Goal: Task Accomplishment & Management: Complete application form

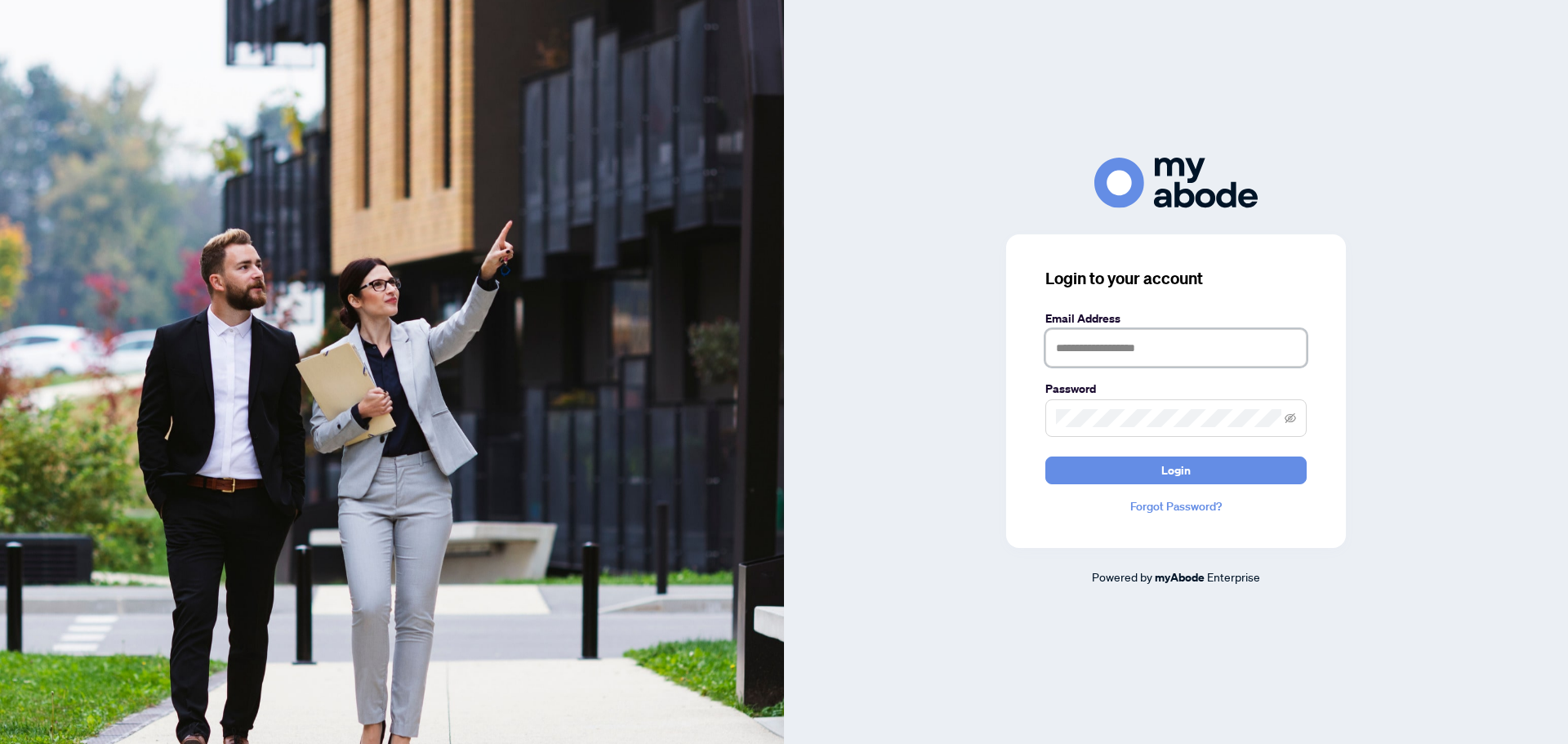
click at [1087, 349] on input "text" at bounding box center [1176, 348] width 262 height 37
type input "**********"
click at [1046, 456] on button "Login" at bounding box center [1176, 470] width 262 height 28
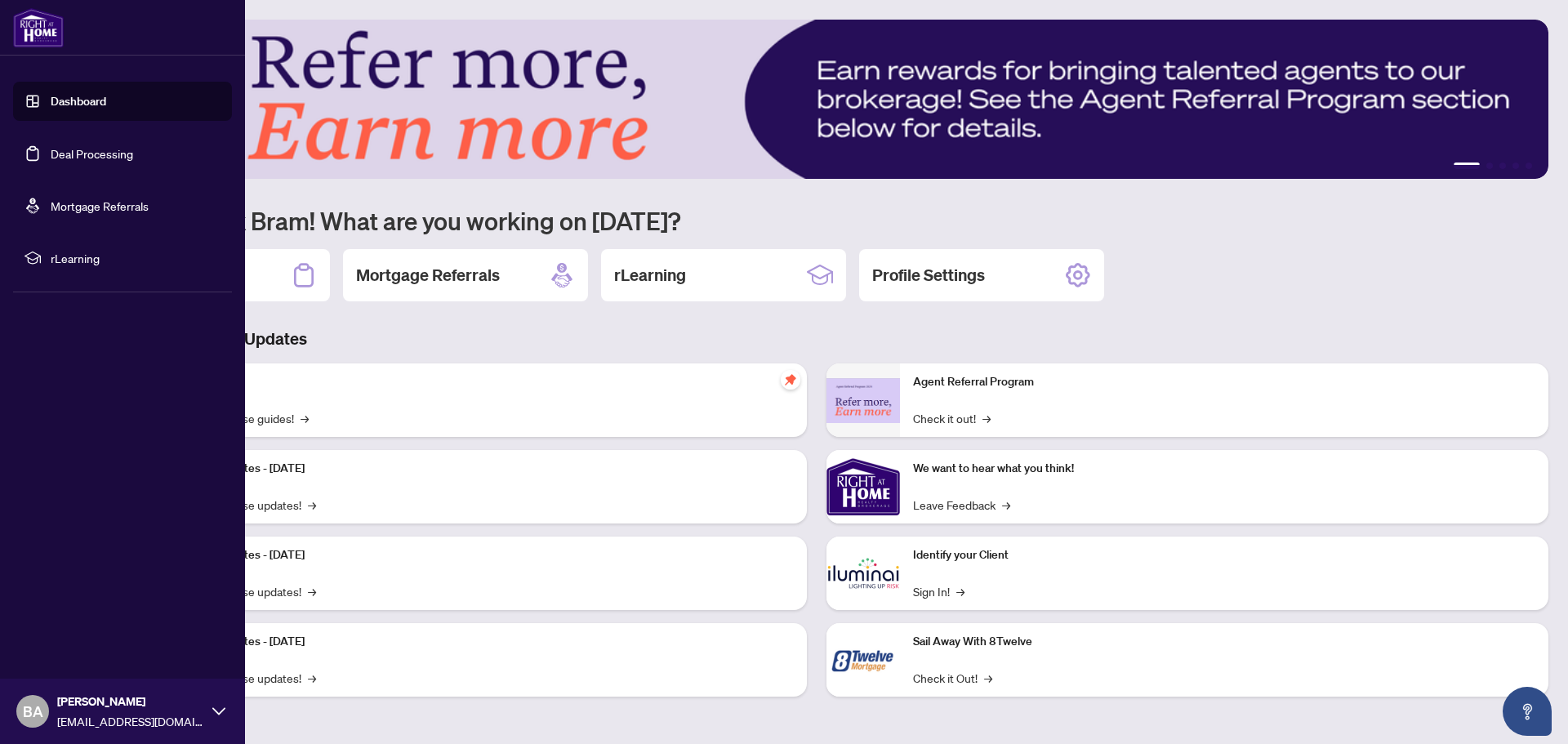
click at [50, 152] on link "Deal Processing" at bounding box center [92, 153] width 82 height 15
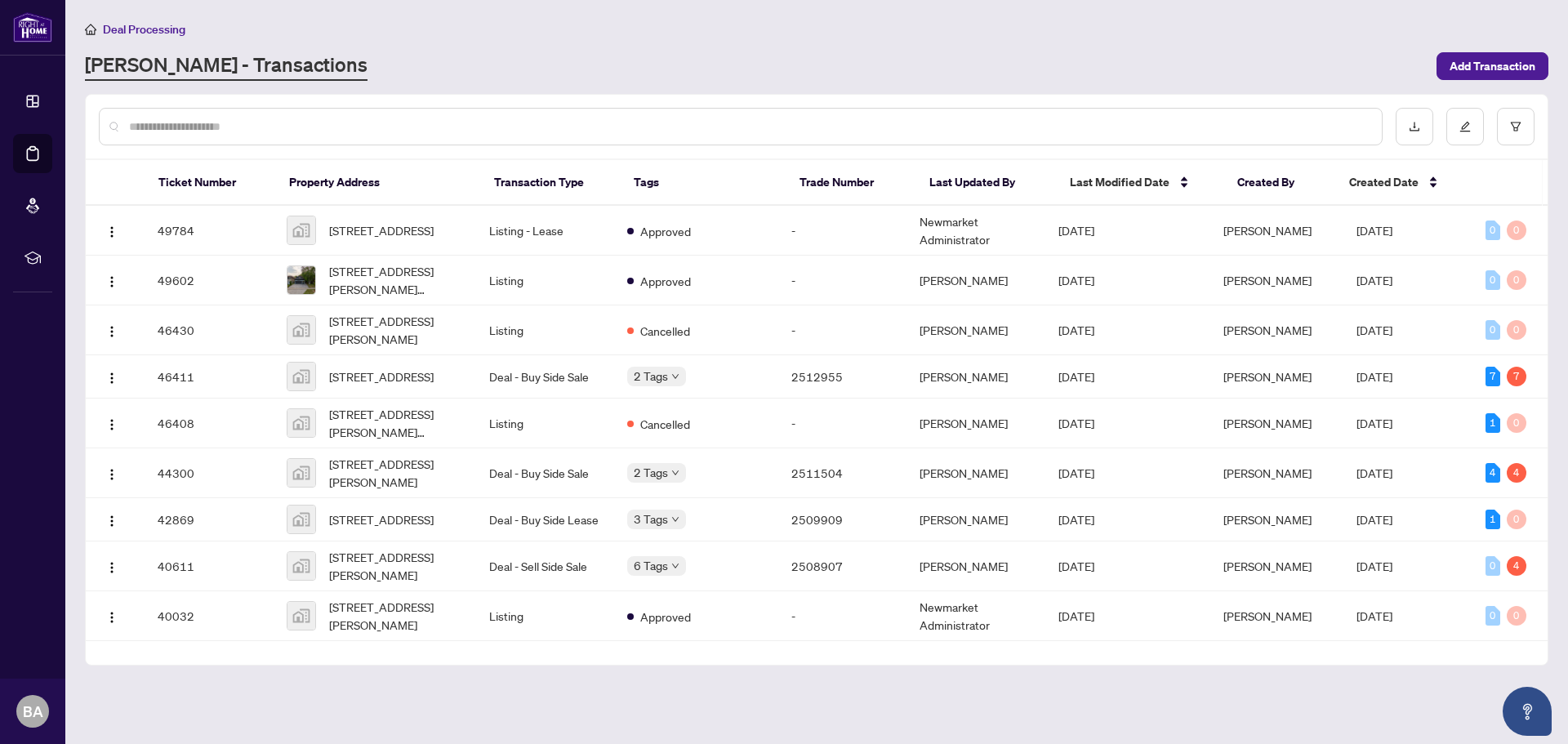
click at [829, 55] on div "RAHR - Transactions" at bounding box center [756, 65] width 1342 height 29
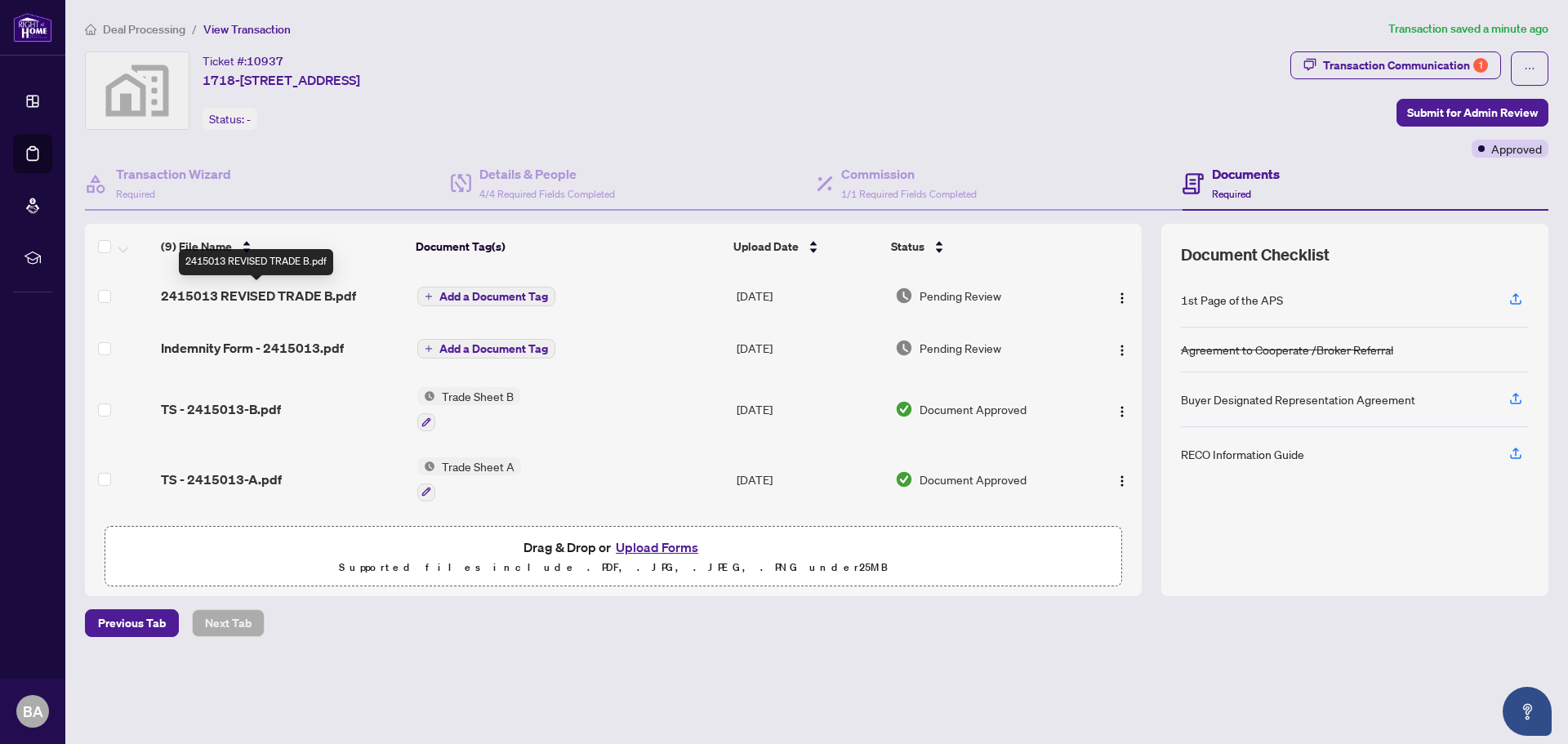
click at [294, 294] on span "2415013 REVISED TRADE B.pdf" at bounding box center [258, 295] width 195 height 20
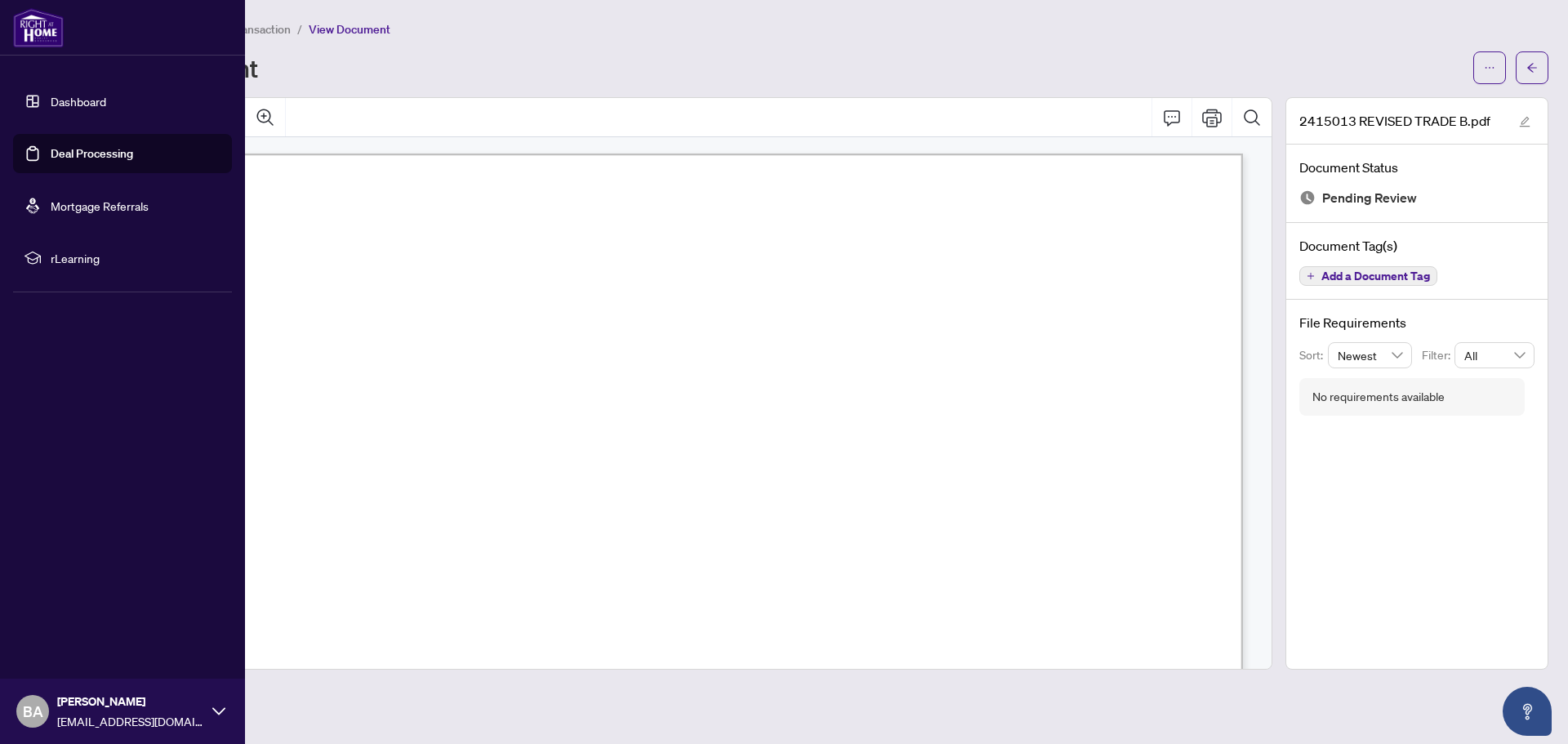
click at [73, 153] on link "Deal Processing" at bounding box center [92, 153] width 82 height 15
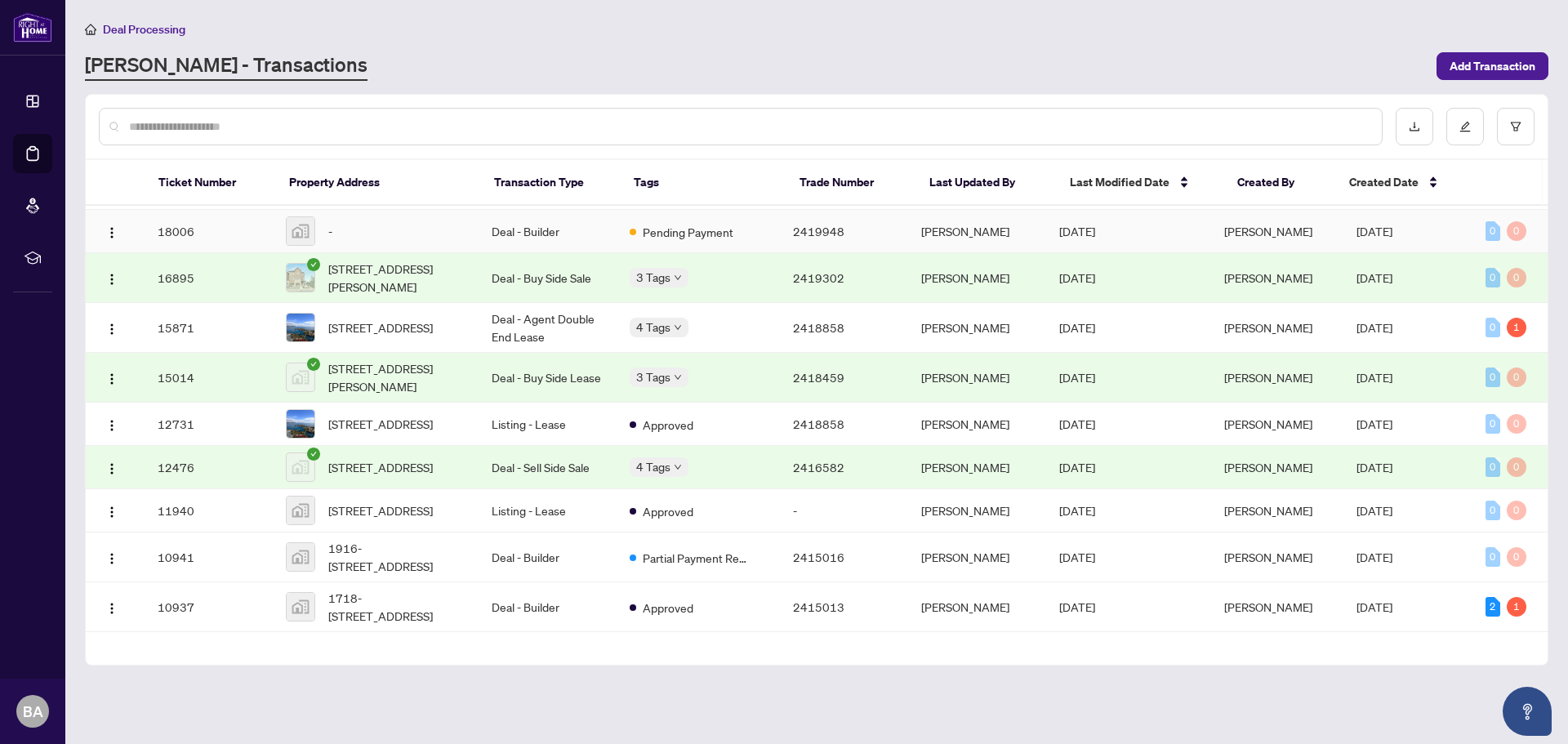
scroll to position [959, 0]
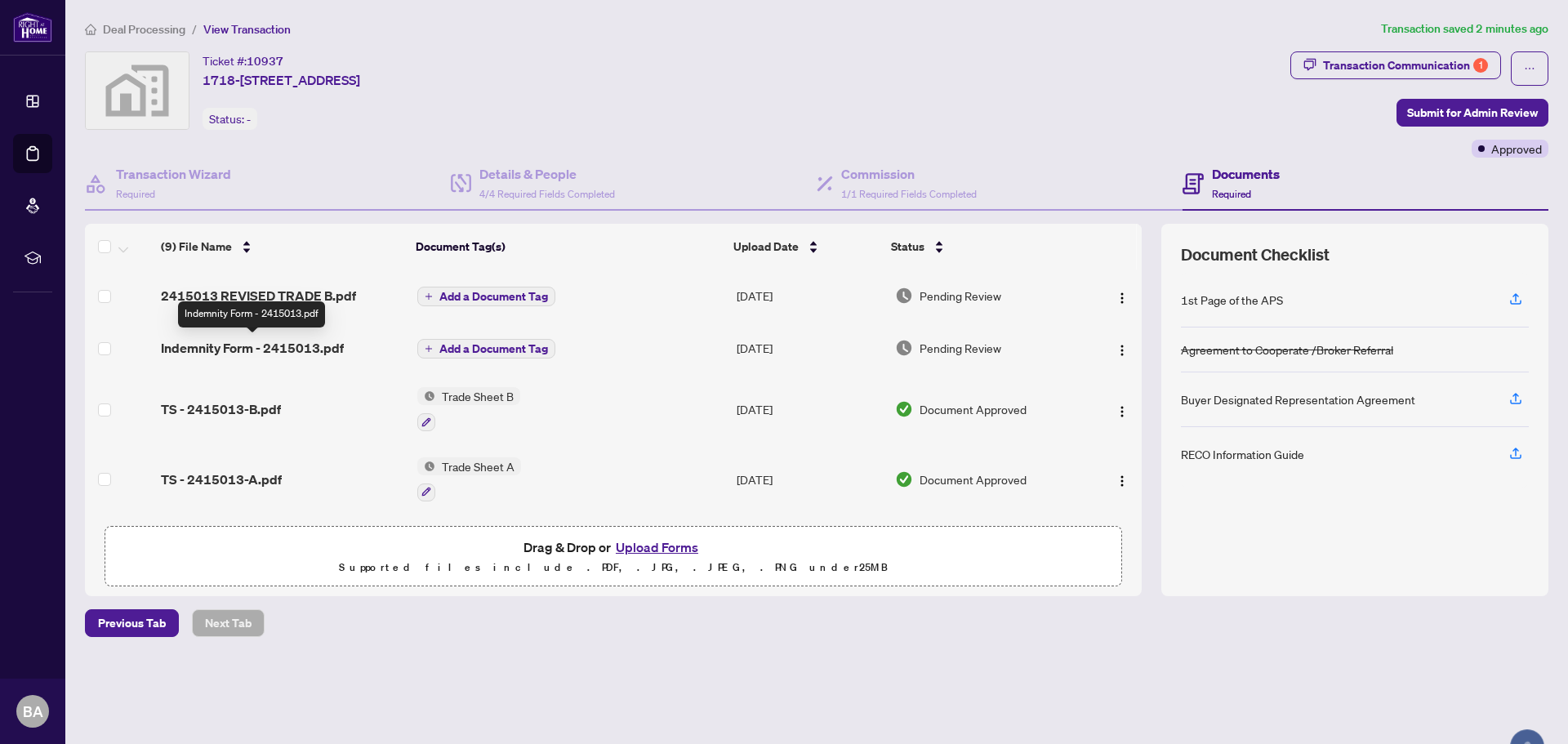
click at [274, 345] on span "Indemnity Form - 2415013.pdf" at bounding box center [252, 348] width 183 height 20
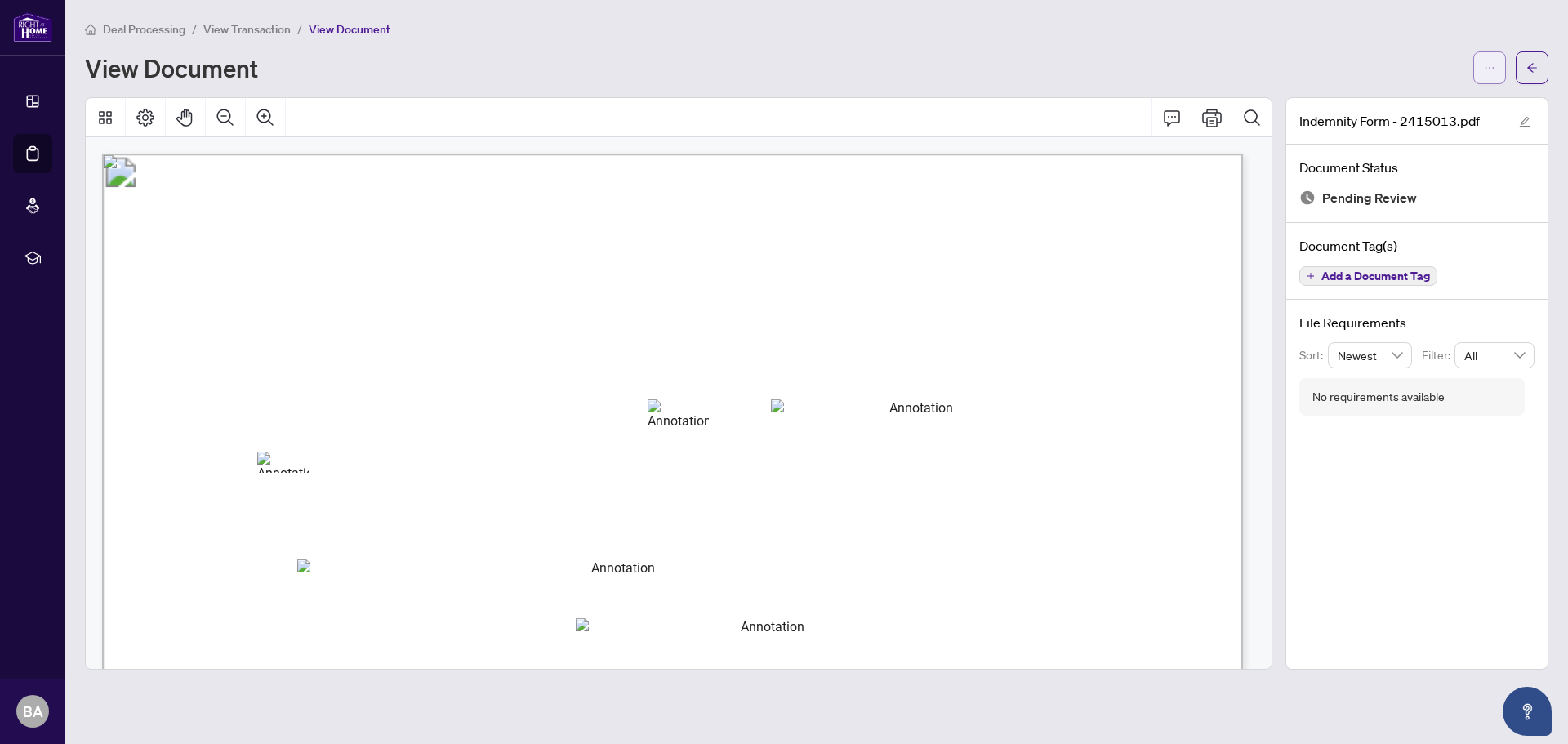
click at [1492, 76] on span "button" at bounding box center [1490, 68] width 11 height 26
click at [1434, 108] on span "Download" at bounding box center [1431, 102] width 124 height 18
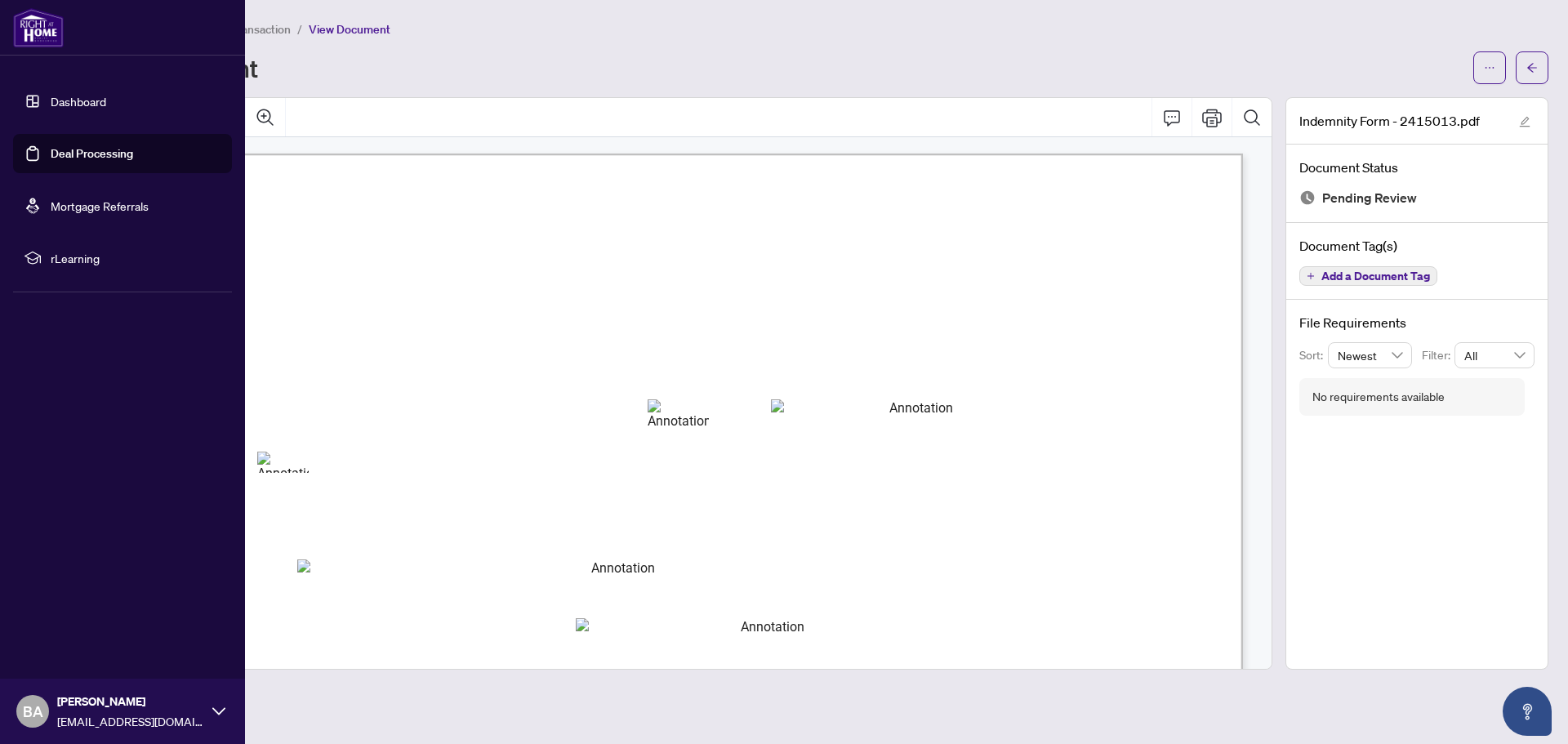
click at [58, 152] on link "Deal Processing" at bounding box center [92, 153] width 82 height 15
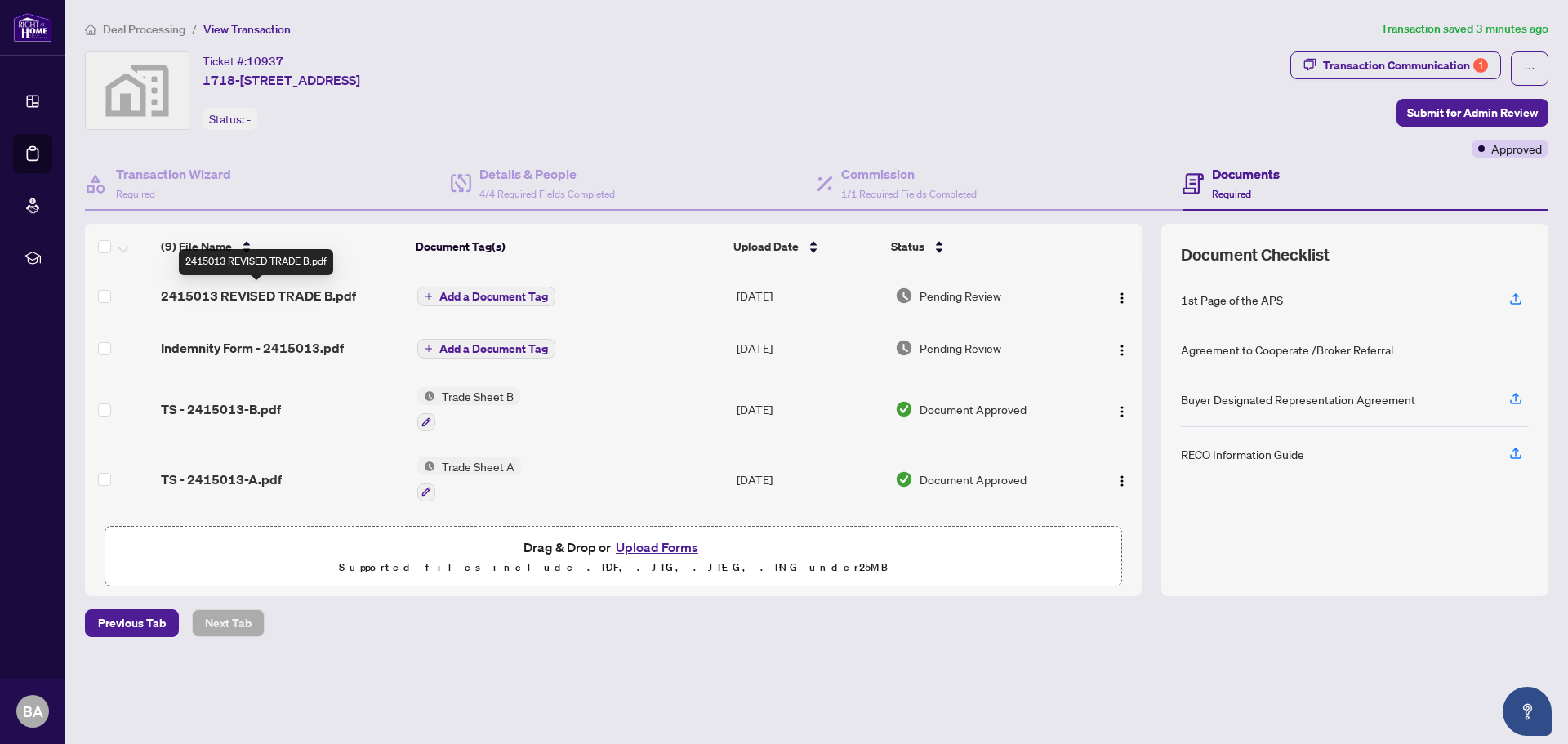
click at [297, 290] on span "2415013 REVISED TRADE B.pdf" at bounding box center [258, 295] width 195 height 20
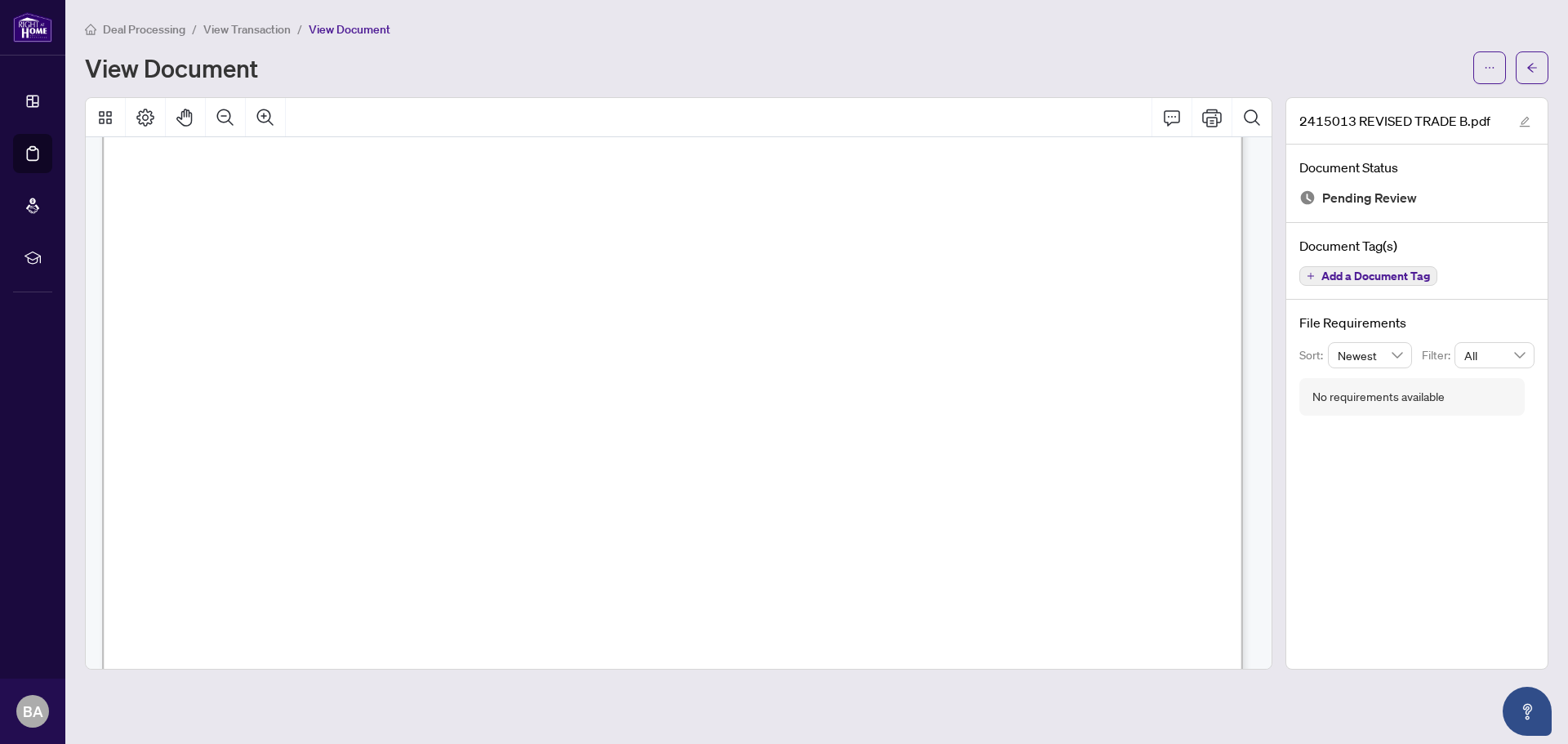
scroll to position [245, 0]
click at [1492, 68] on icon "ellipsis" at bounding box center [1490, 67] width 11 height 11
click at [1421, 100] on span "Download" at bounding box center [1431, 102] width 124 height 18
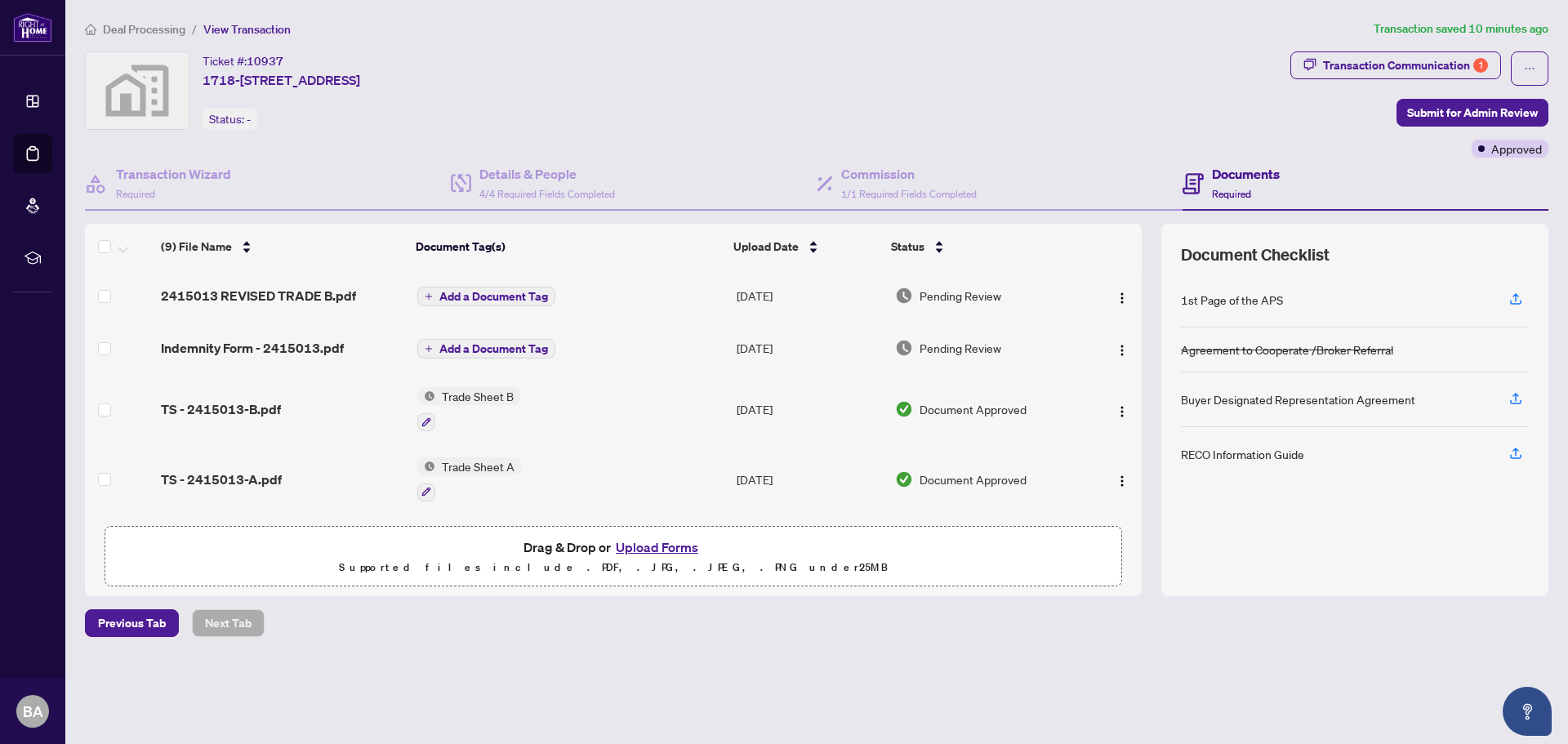
click at [266, 296] on span "2415013 REVISED TRADE B.pdf" at bounding box center [258, 295] width 195 height 20
click at [650, 548] on button "Upload Forms" at bounding box center [657, 547] width 93 height 21
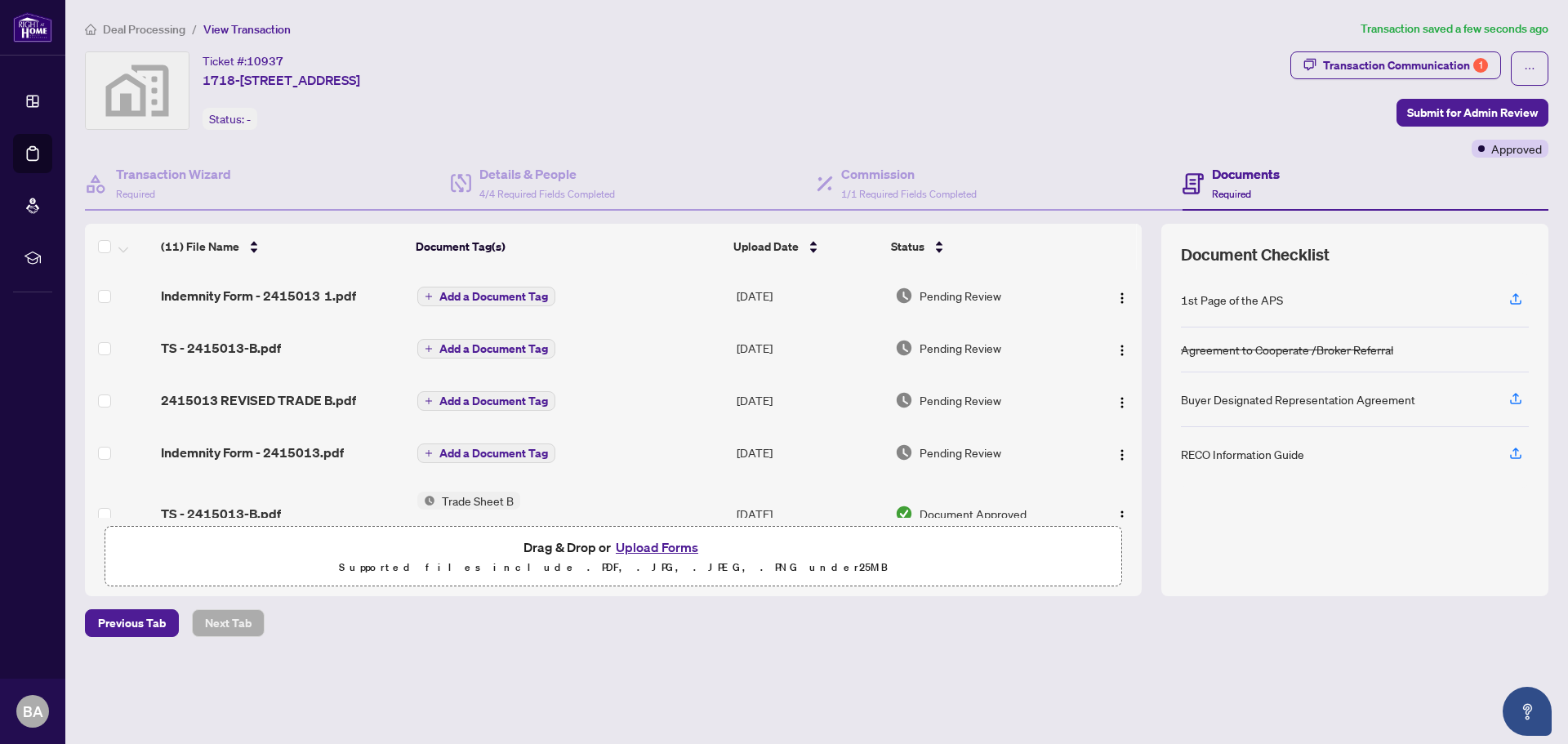
click at [469, 346] on span "Add a Document Tag" at bounding box center [493, 349] width 108 height 11
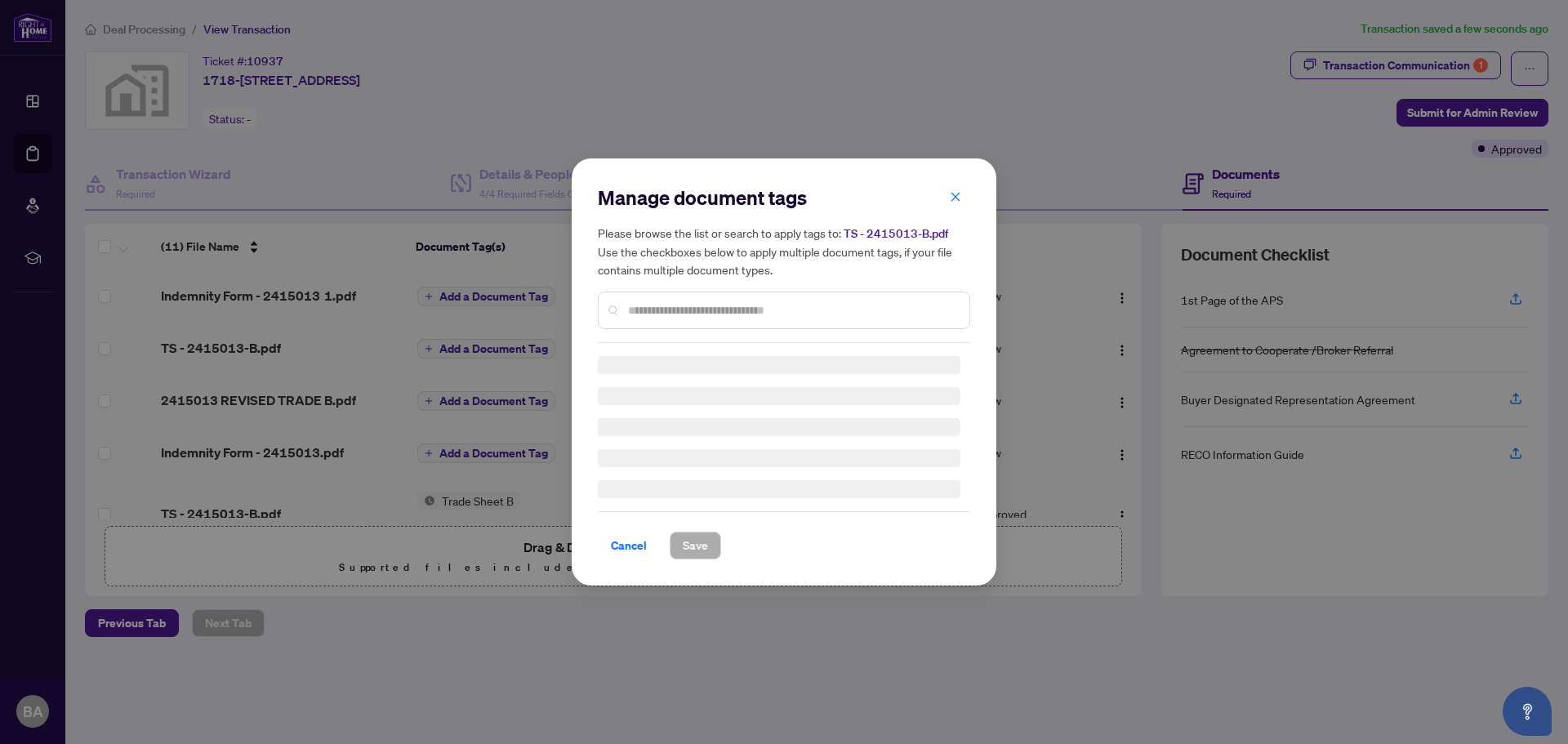
click at [728, 310] on input "text" at bounding box center [791, 309] width 328 height 18
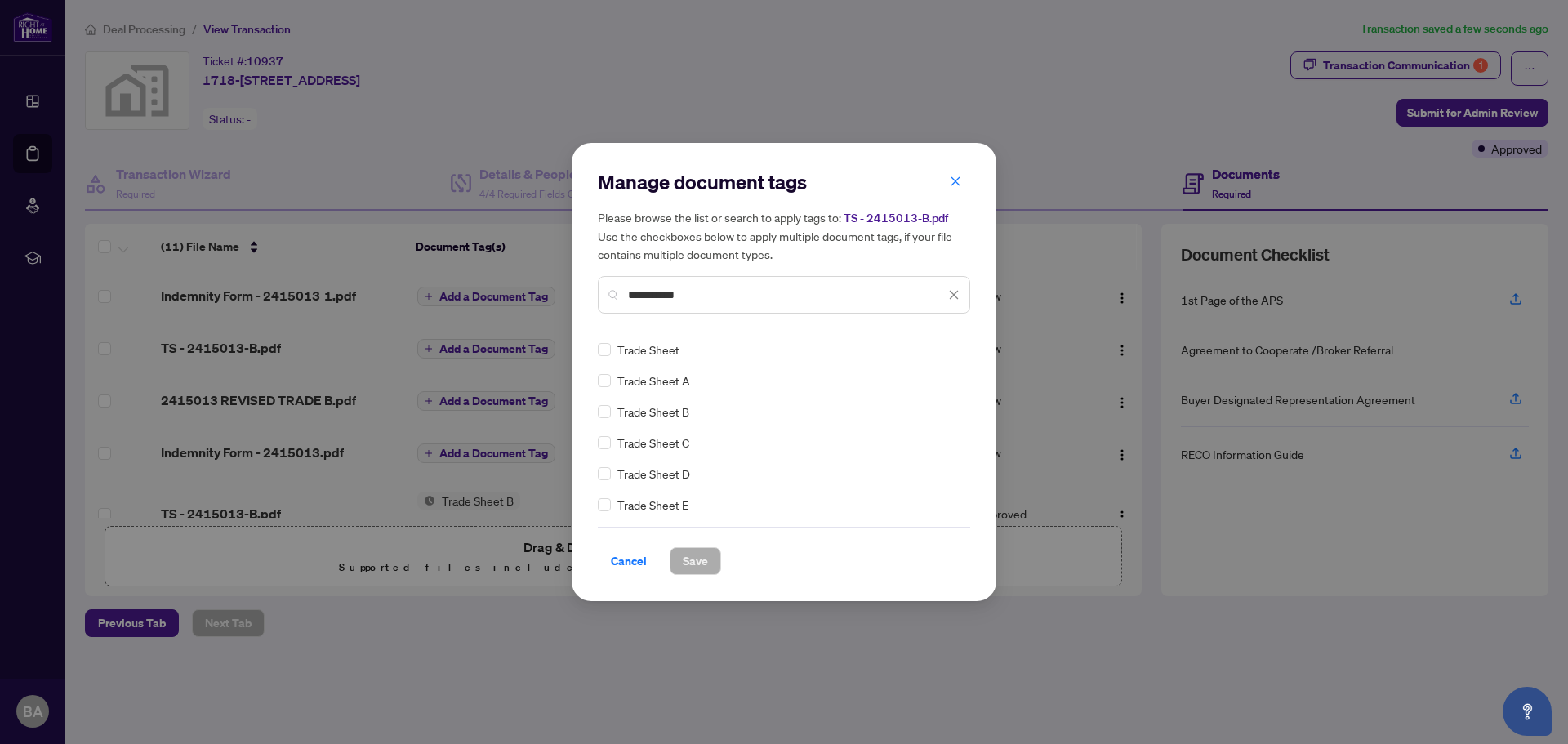
type input "**********"
click at [592, 382] on div "**********" at bounding box center [784, 372] width 424 height 458
click at [696, 565] on span "Save" at bounding box center [695, 561] width 25 height 26
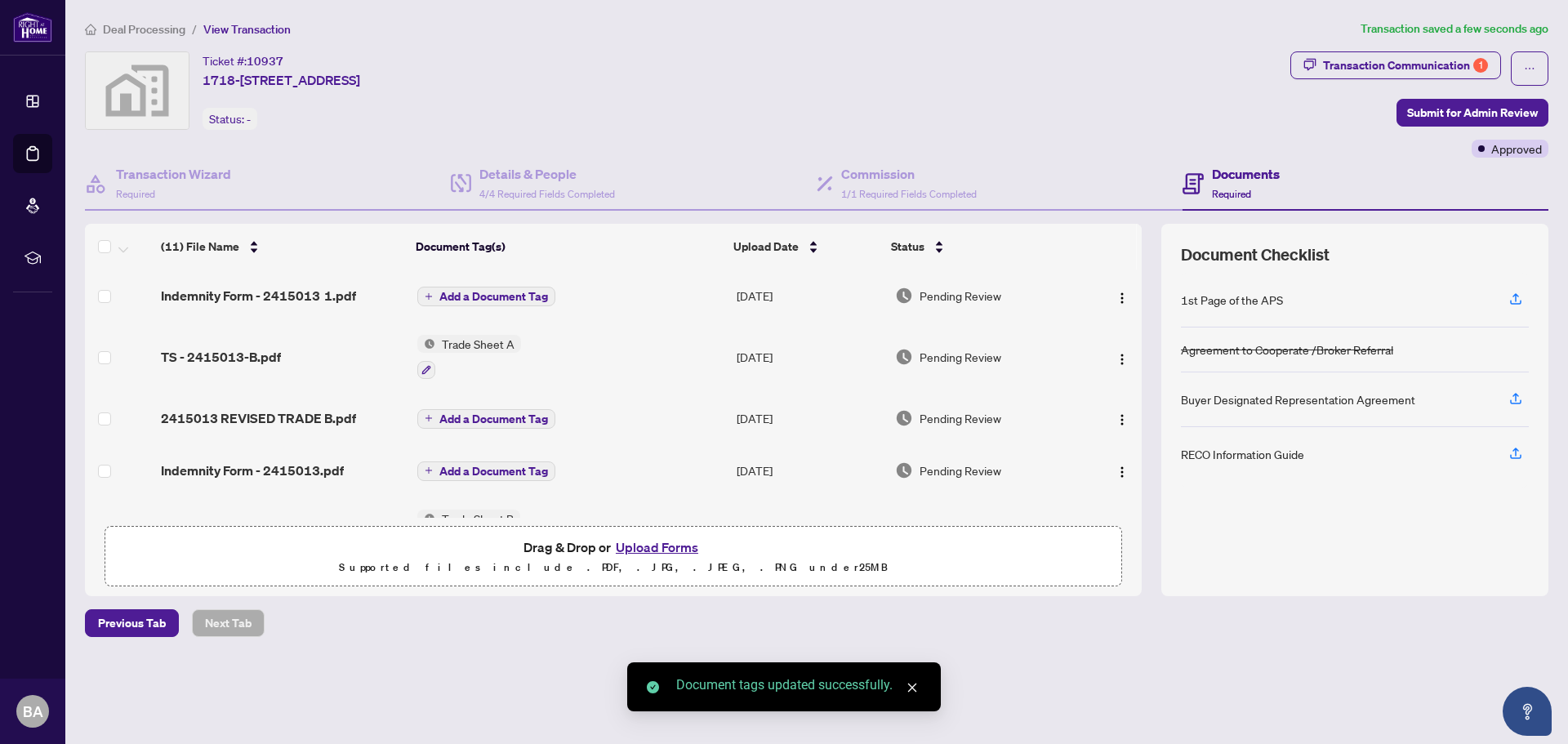
click at [452, 296] on span "Add a Document Tag" at bounding box center [493, 296] width 108 height 11
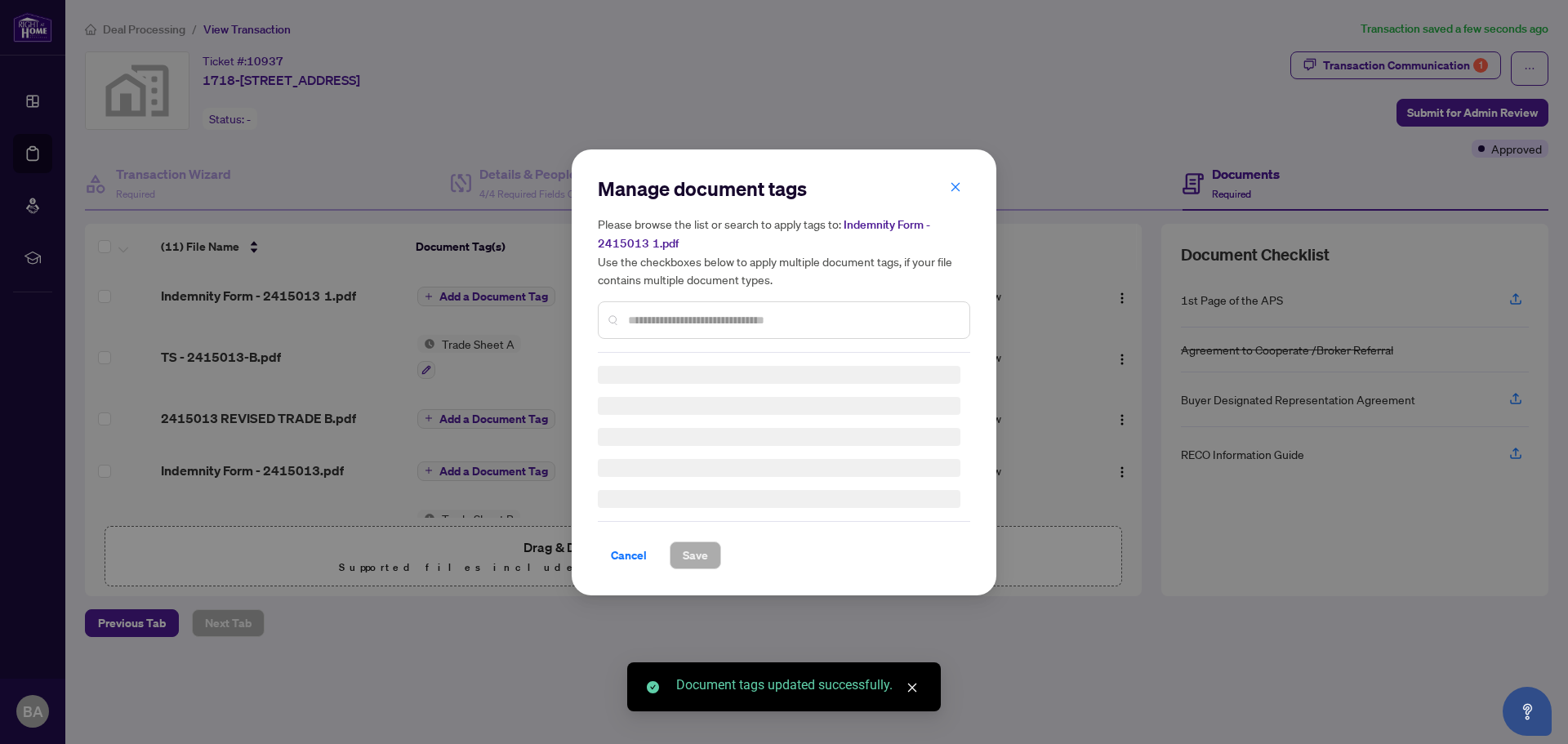
click at [643, 315] on div "Manage document tags Please browse the list or search to apply tags to: Indemni…" at bounding box center [784, 265] width 372 height 178
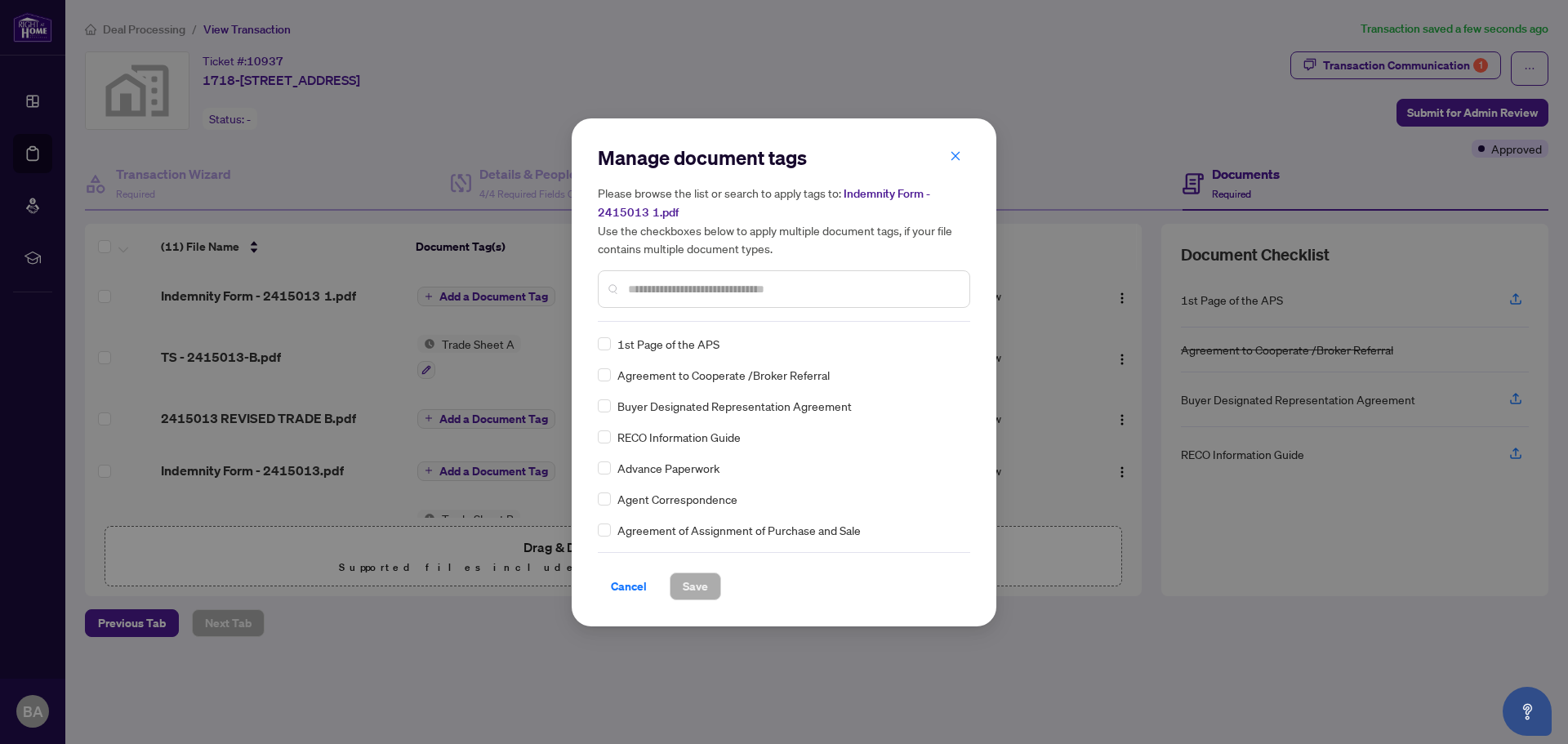
click at [663, 294] on input "text" at bounding box center [791, 289] width 328 height 18
type input "********"
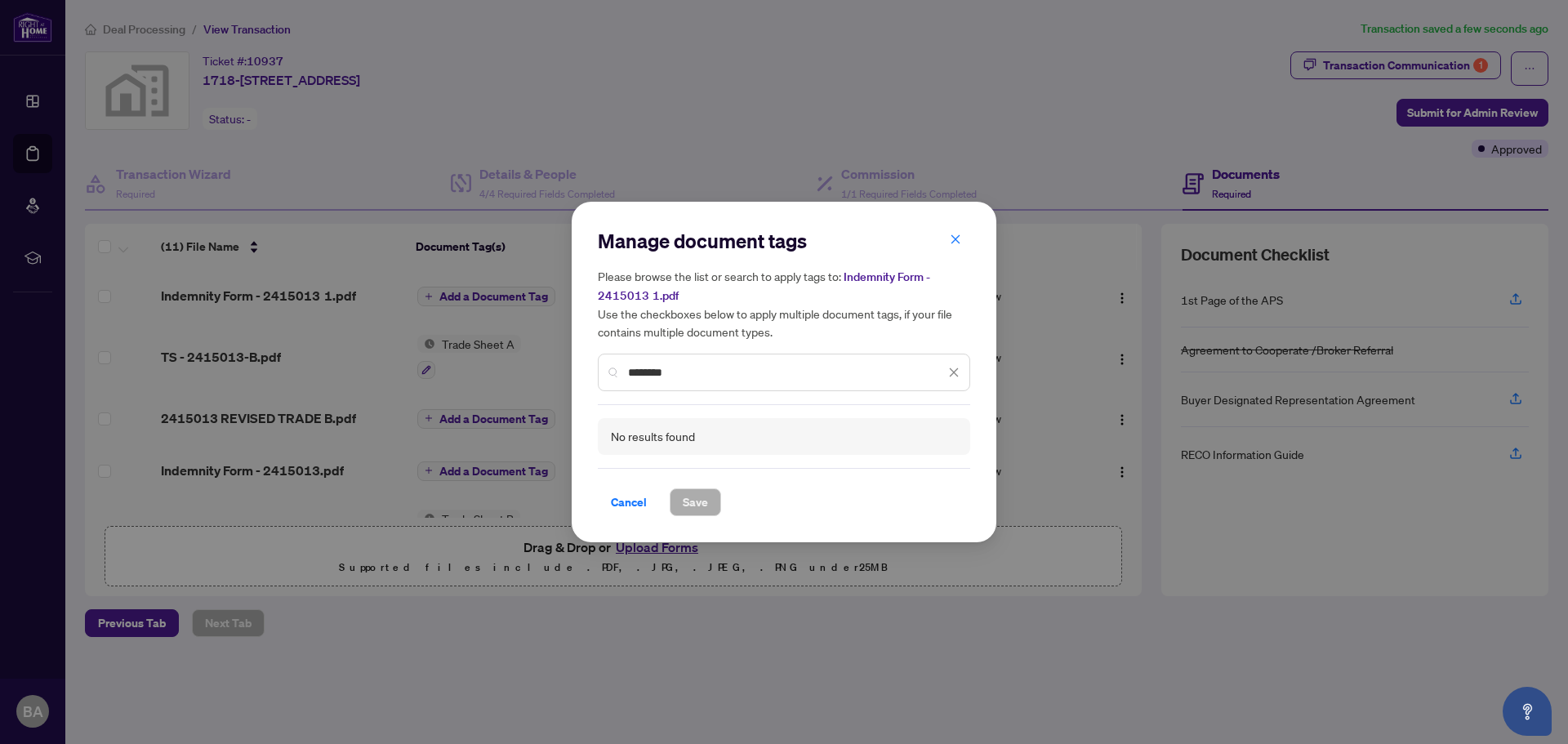
drag, startPoint x: 681, startPoint y: 372, endPoint x: 615, endPoint y: 376, distance: 66.1
click at [615, 376] on div "********" at bounding box center [784, 372] width 372 height 37
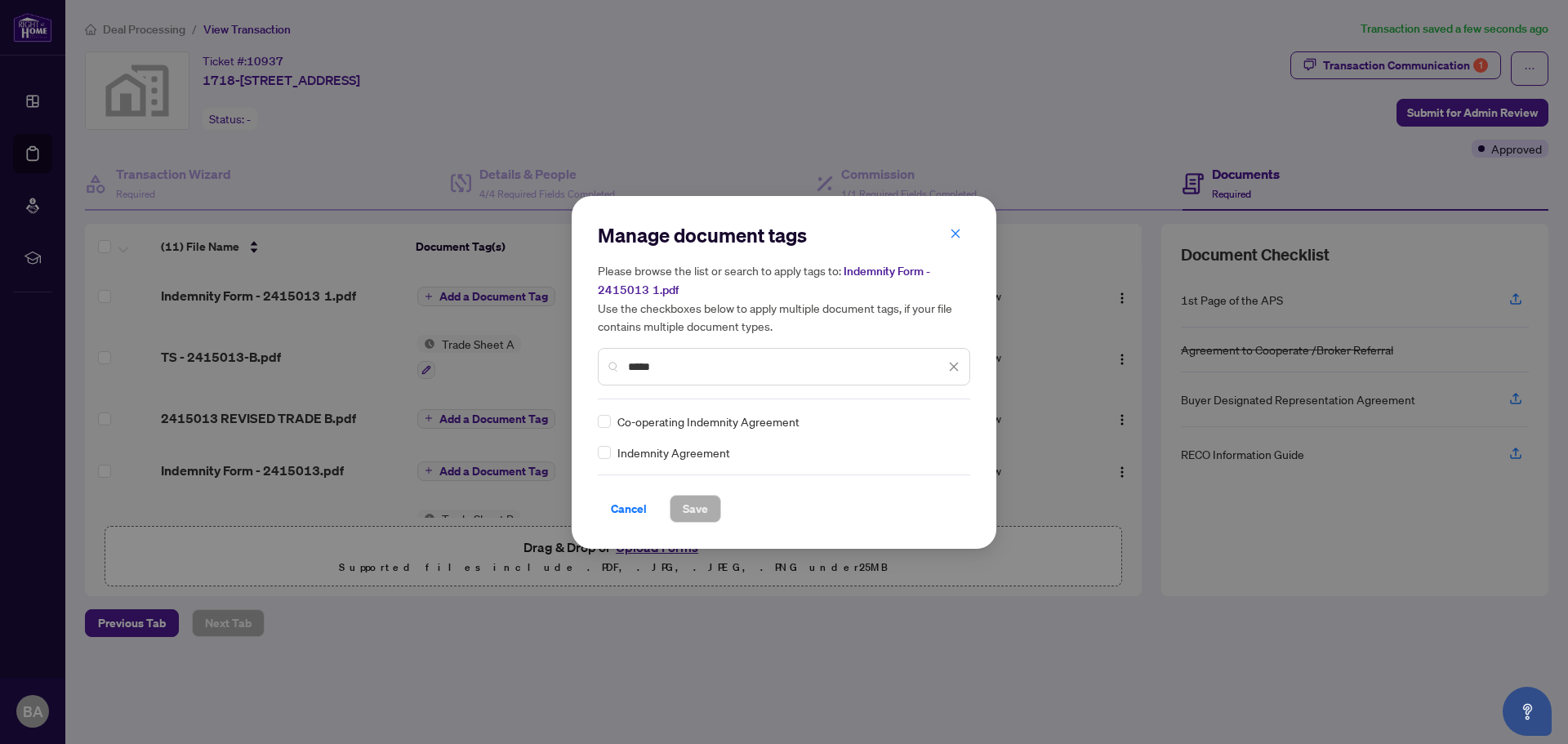
type input "*****"
click at [696, 516] on span "Save" at bounding box center [695, 508] width 25 height 26
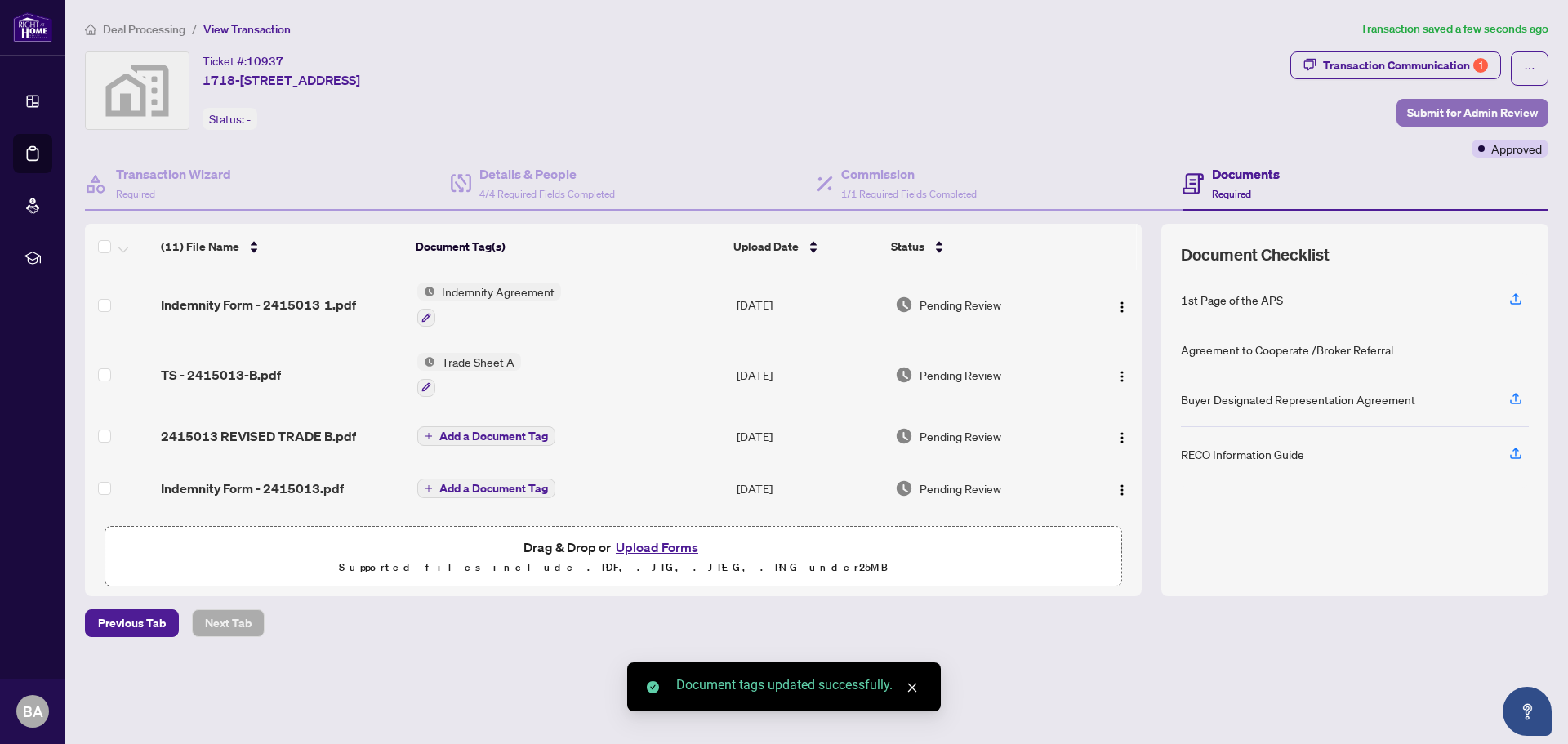
click at [1447, 105] on span "Submit for Admin Review" at bounding box center [1473, 113] width 131 height 26
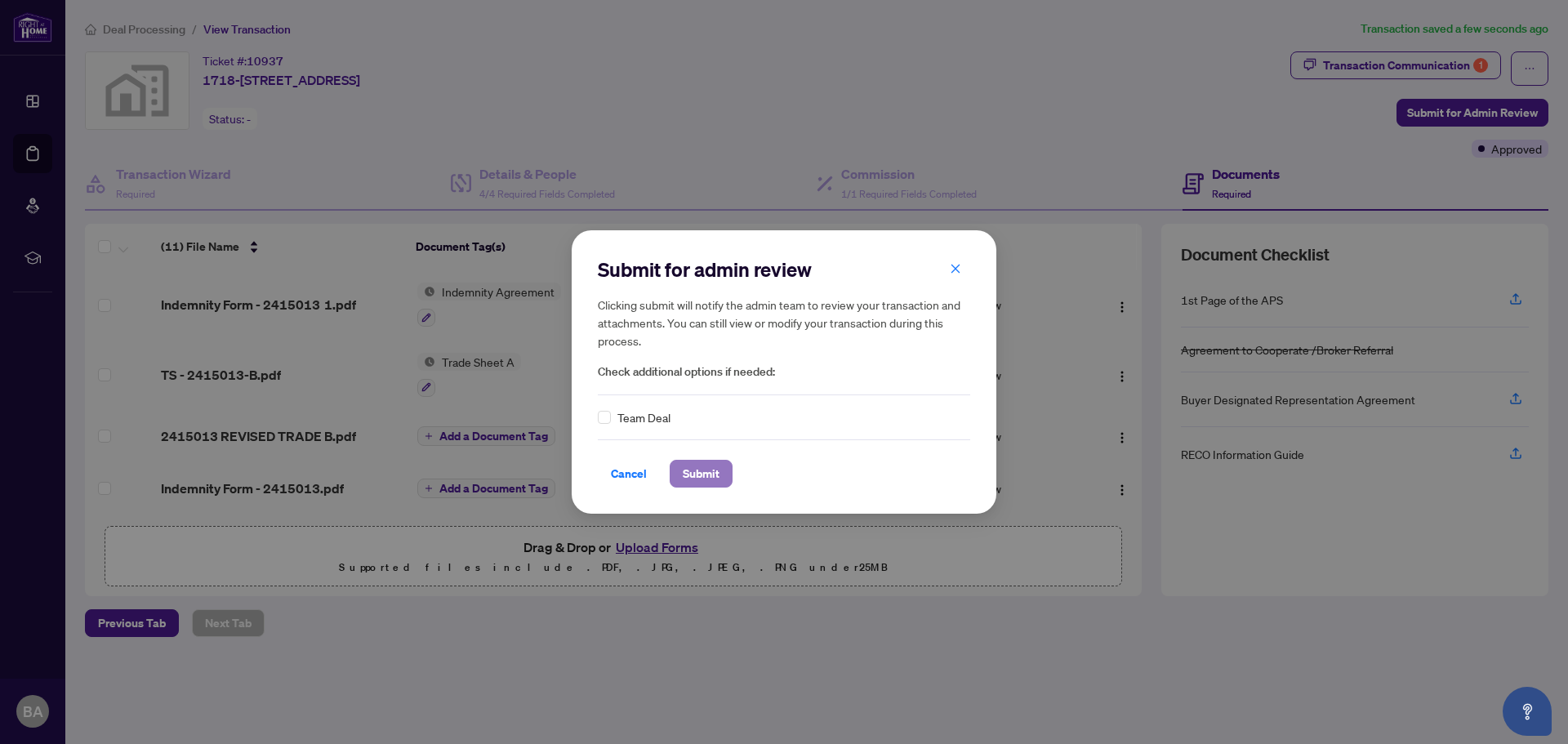
click at [699, 469] on span "Submit" at bounding box center [701, 474] width 36 height 26
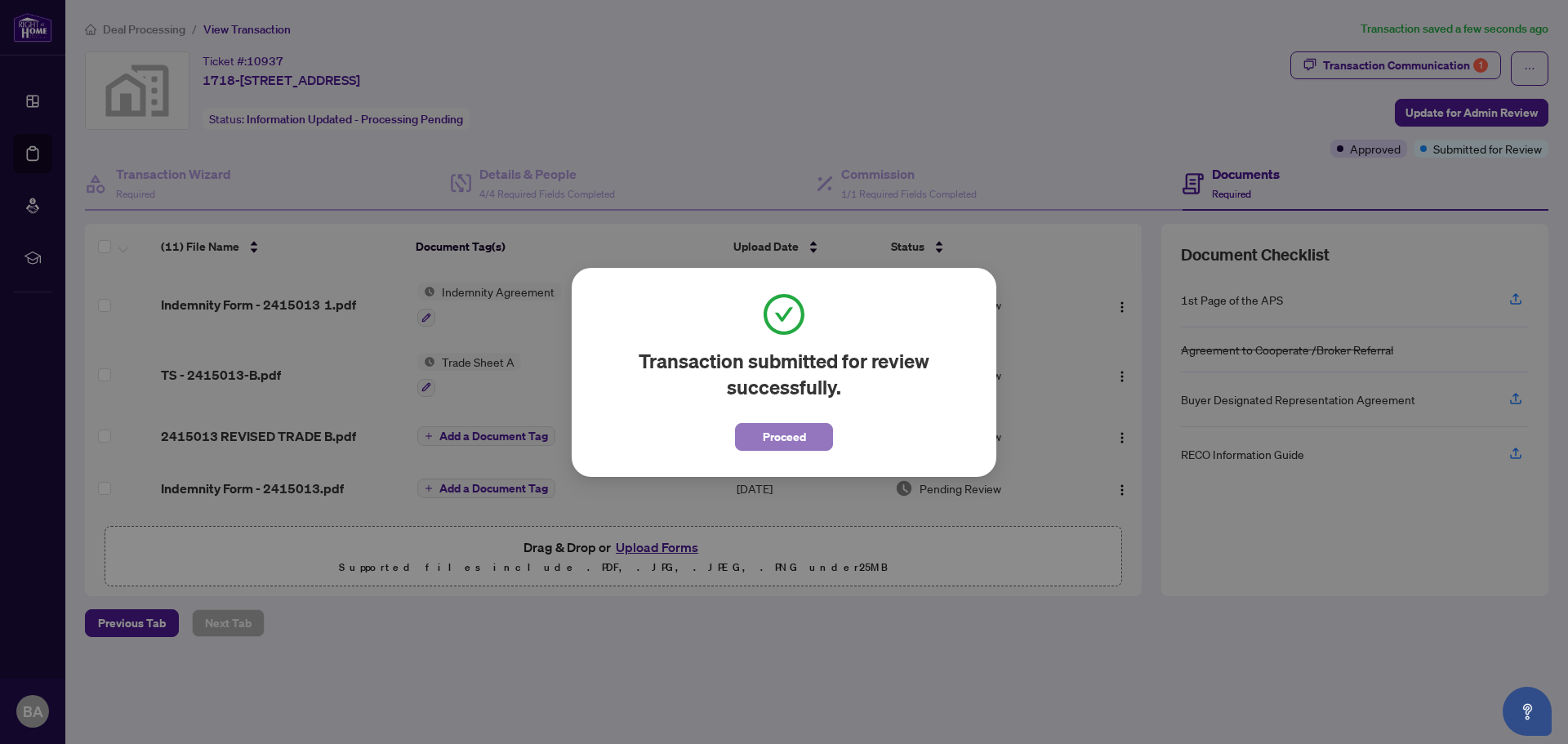
click at [785, 446] on span "Proceed" at bounding box center [784, 437] width 43 height 26
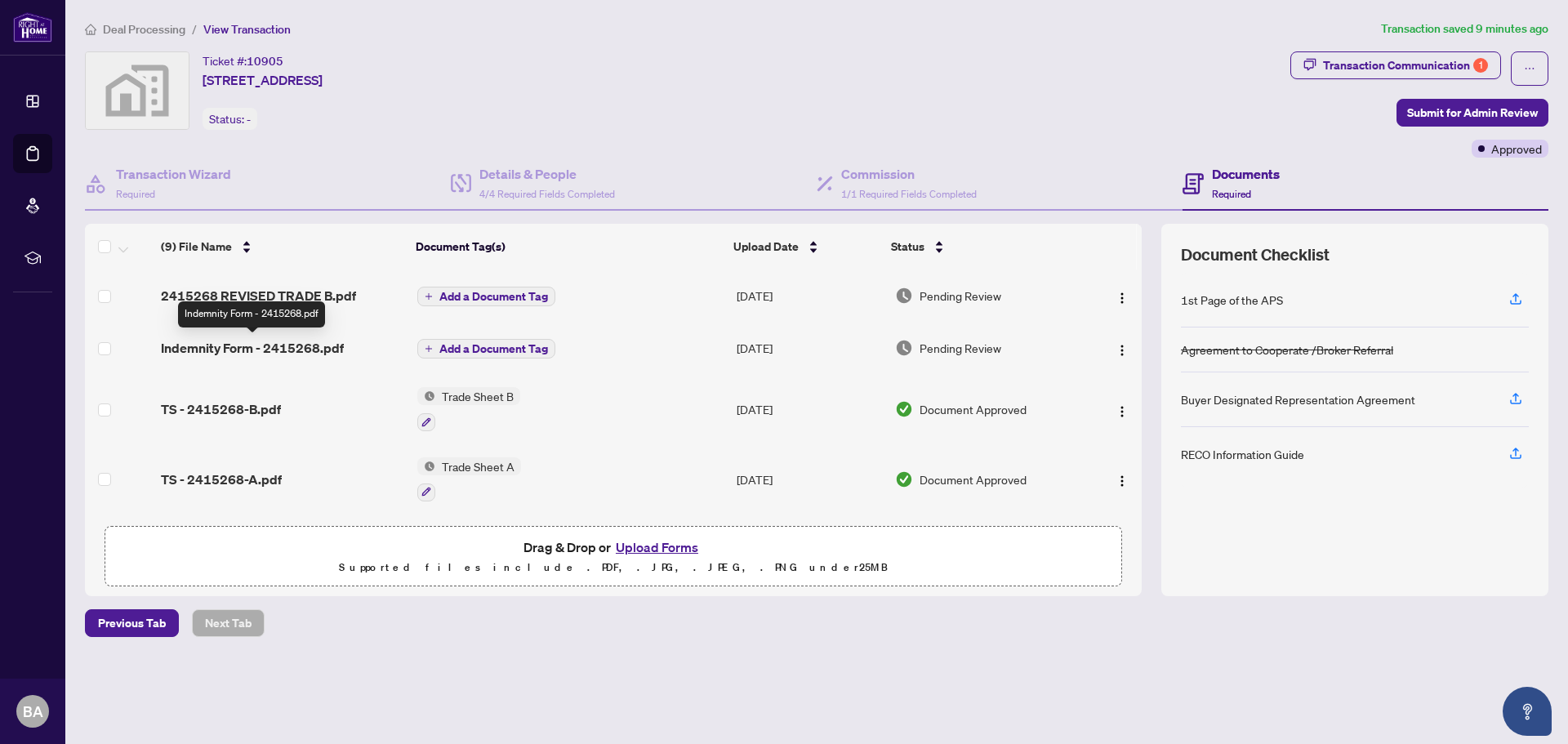
click at [298, 345] on span "Indemnity Form - 2415268.pdf" at bounding box center [252, 348] width 183 height 20
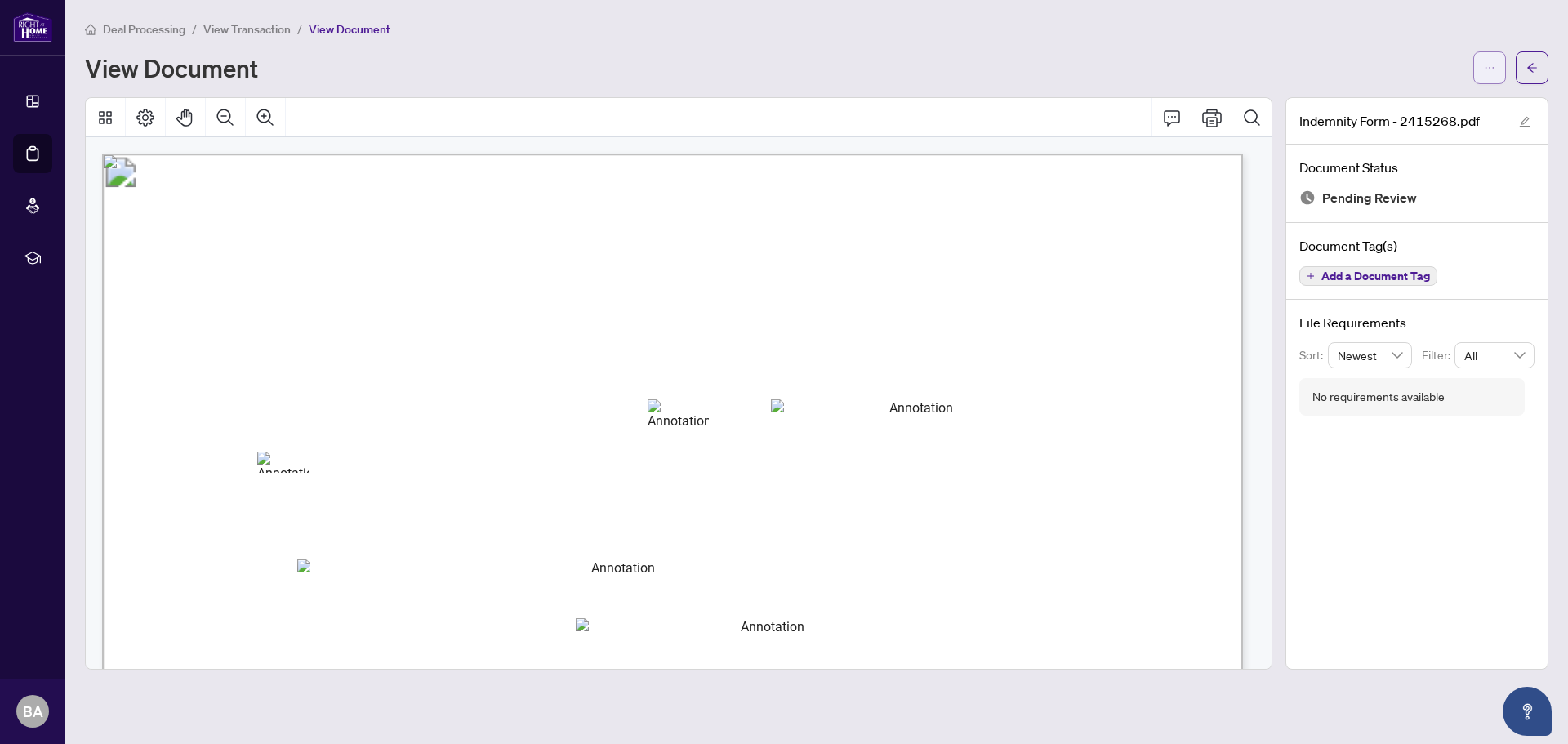
click at [1495, 65] on button "button" at bounding box center [1489, 67] width 33 height 33
click at [1428, 110] on span "Download" at bounding box center [1431, 102] width 124 height 18
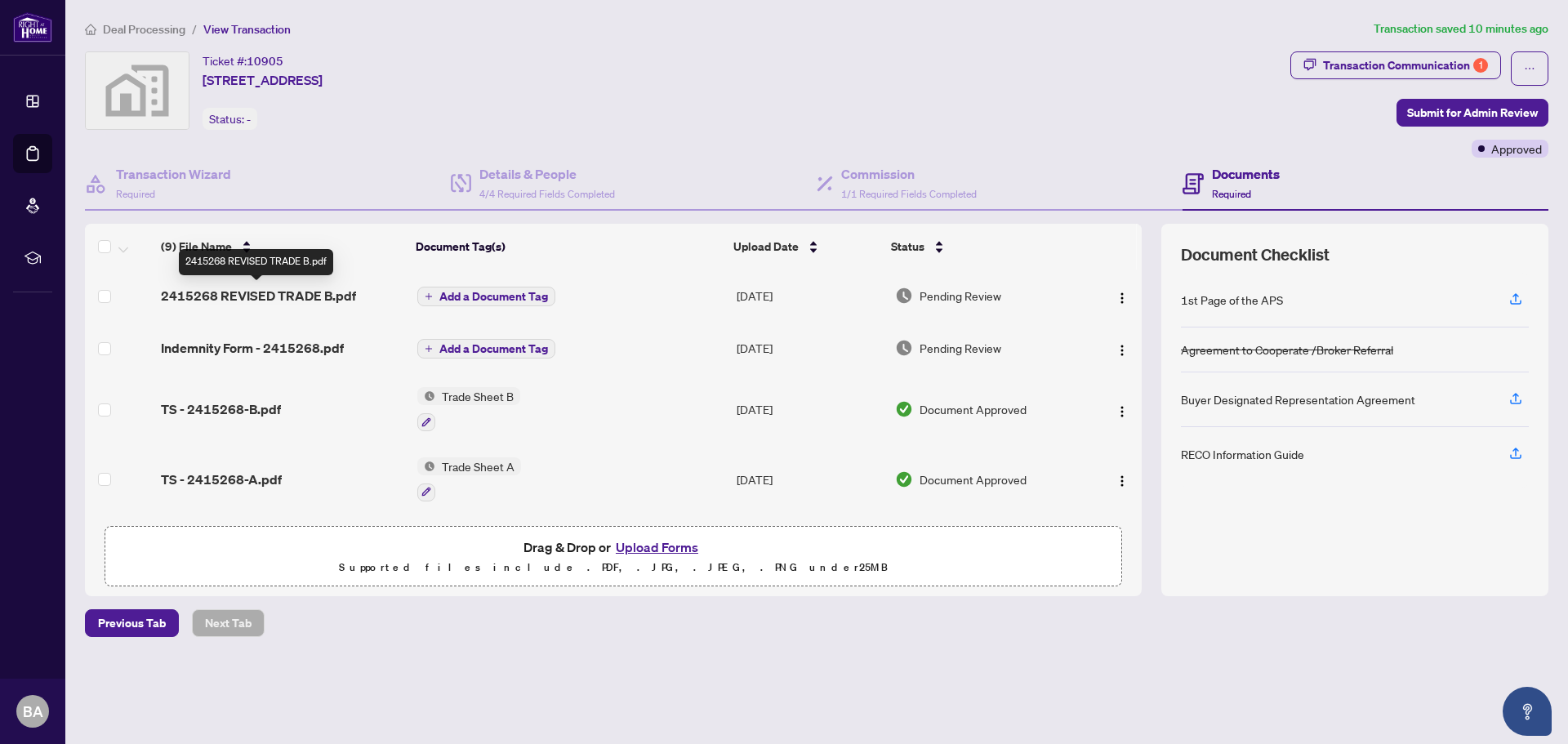
click at [237, 292] on span "2415268 REVISED TRADE B.pdf" at bounding box center [258, 295] width 195 height 20
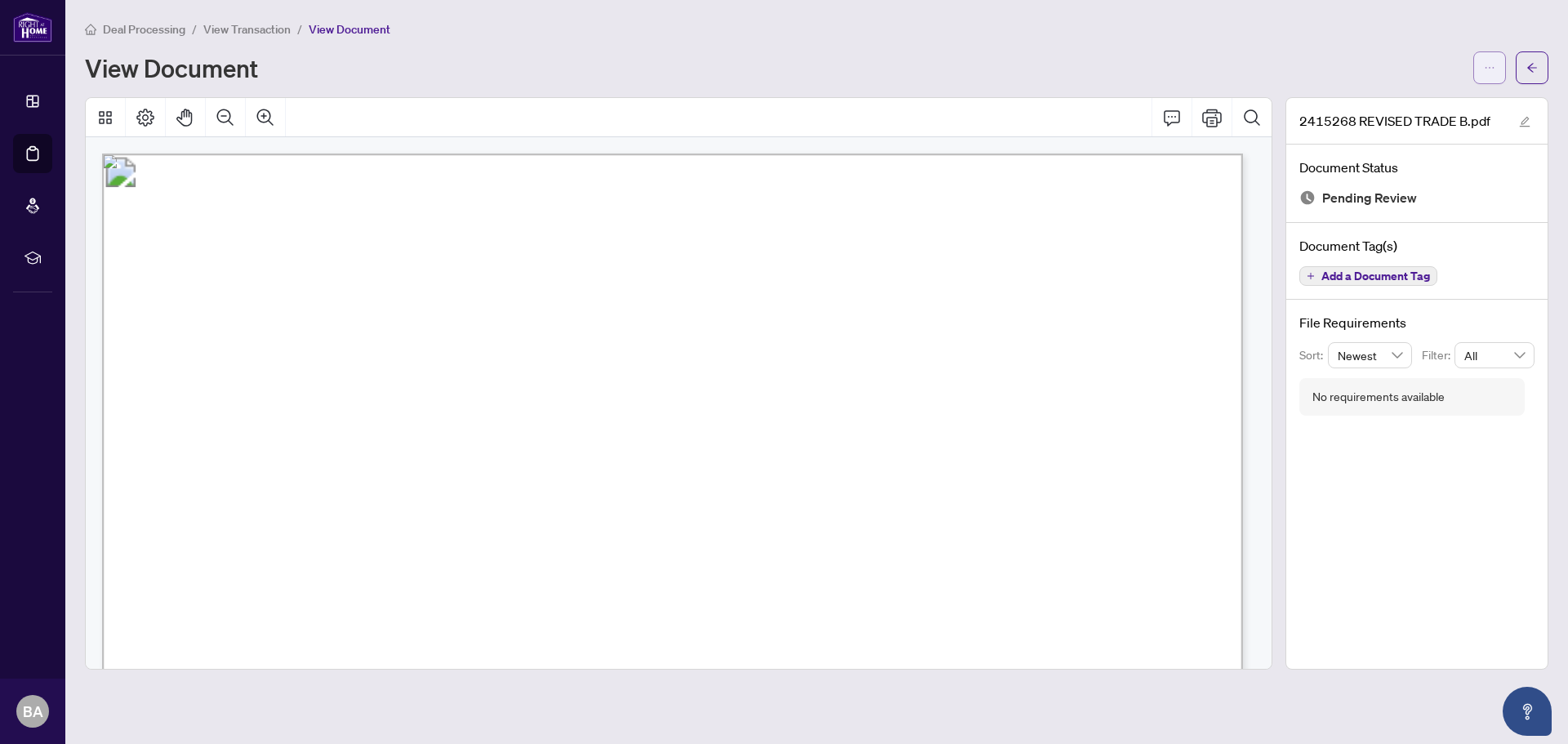
click at [1484, 69] on icon "ellipsis" at bounding box center [1490, 67] width 11 height 11
click at [1400, 99] on span "Download" at bounding box center [1431, 102] width 124 height 18
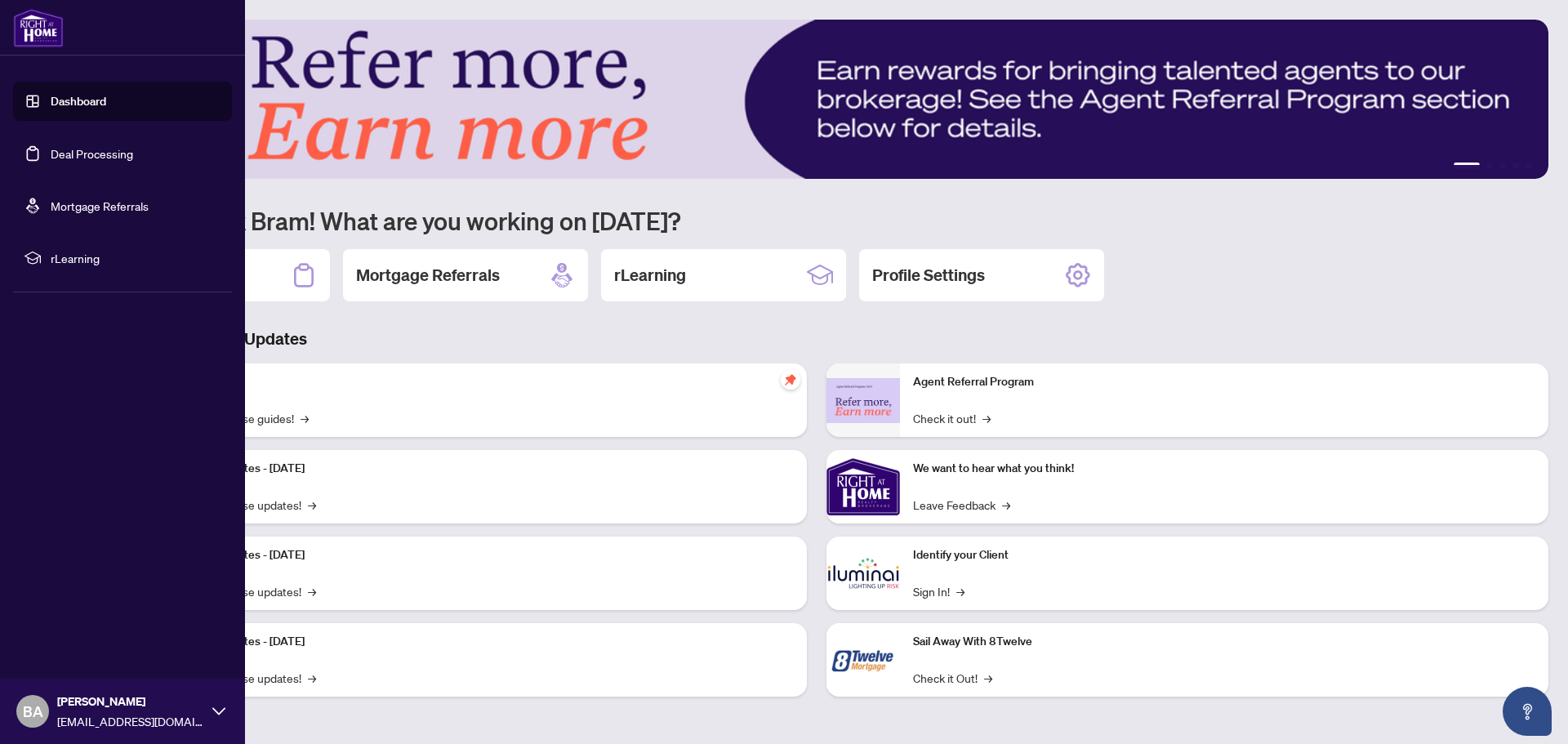
click at [82, 150] on link "Deal Processing" at bounding box center [92, 153] width 82 height 15
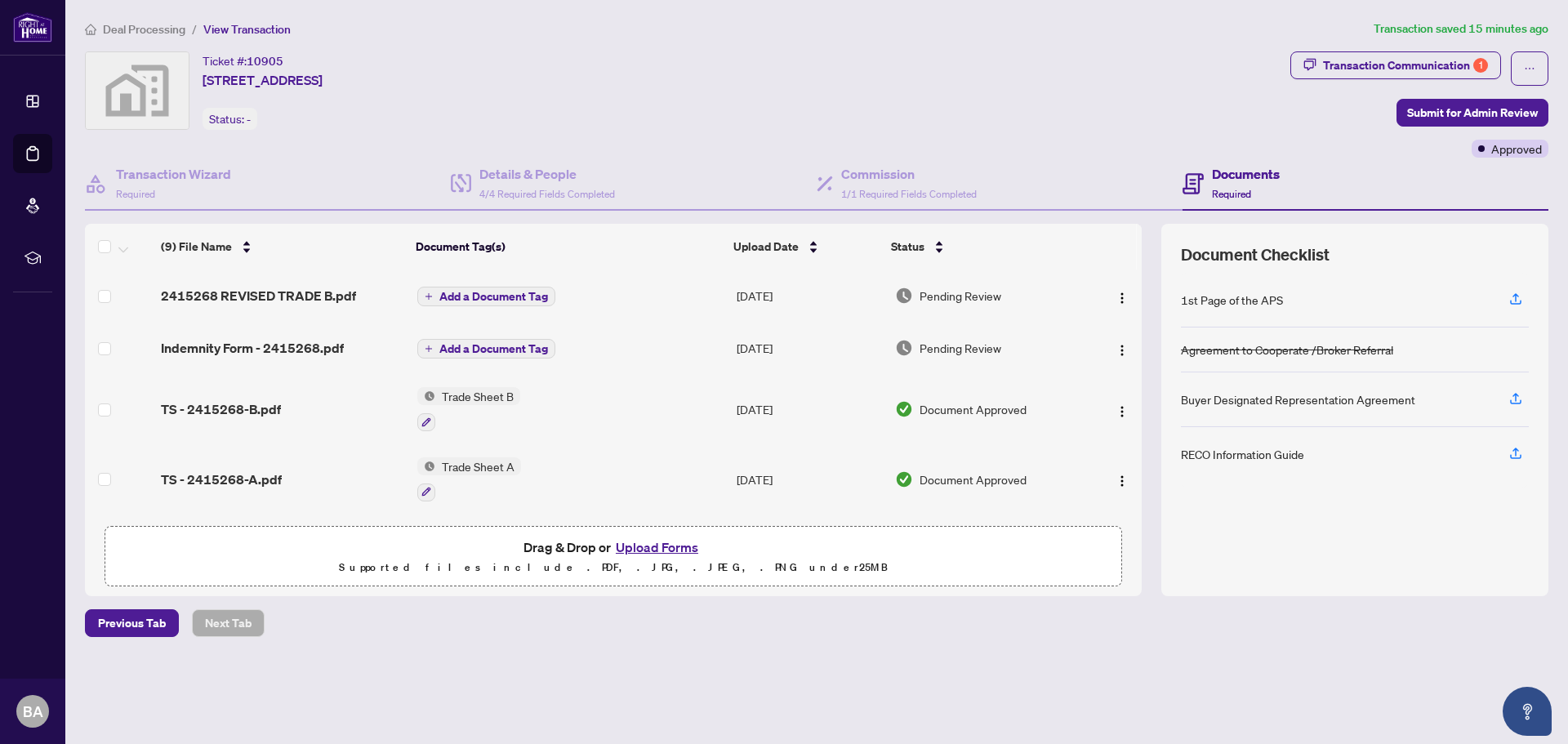
click at [656, 540] on button "Upload Forms" at bounding box center [657, 547] width 93 height 21
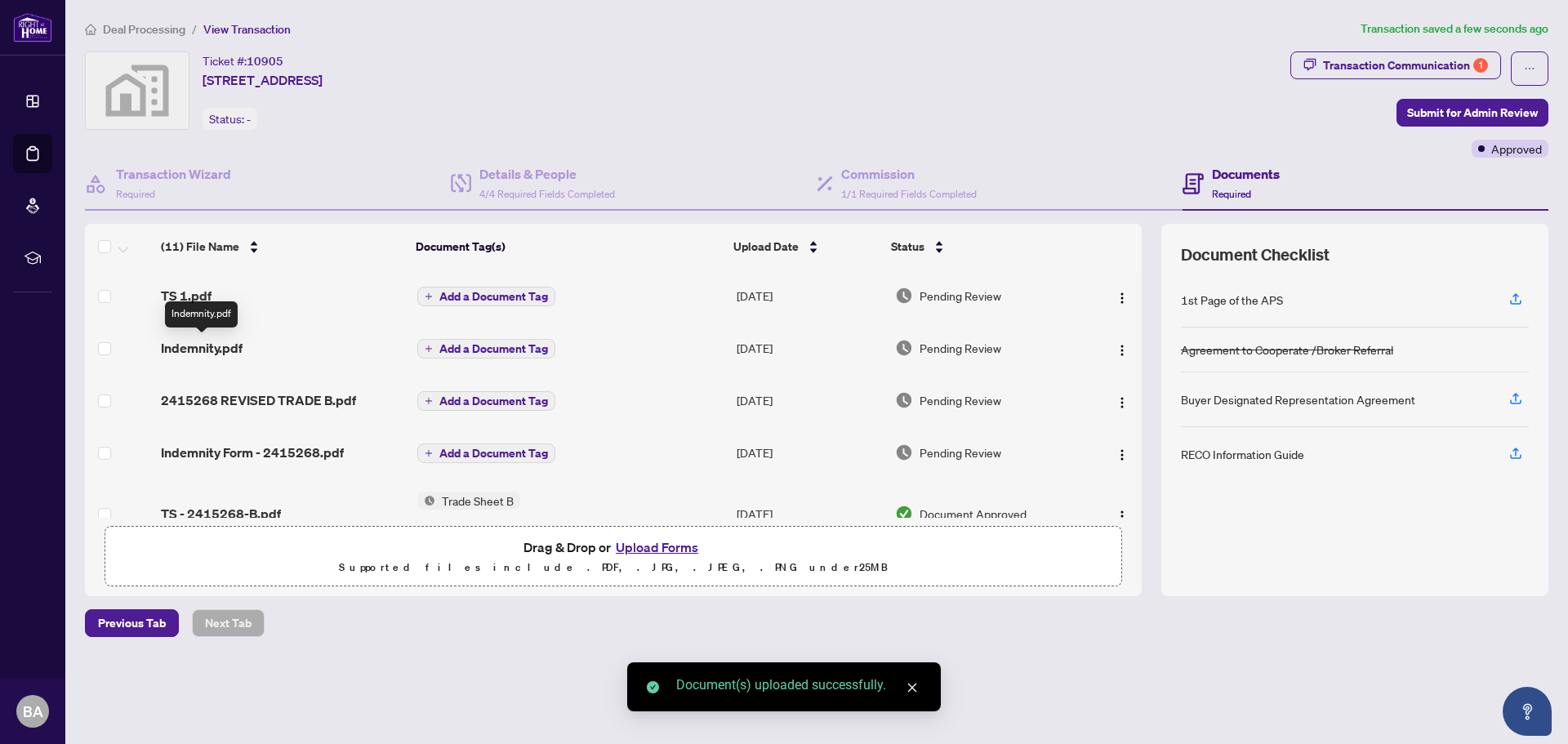
click at [203, 345] on span "Indemnity.pdf" at bounding box center [201, 348] width 81 height 20
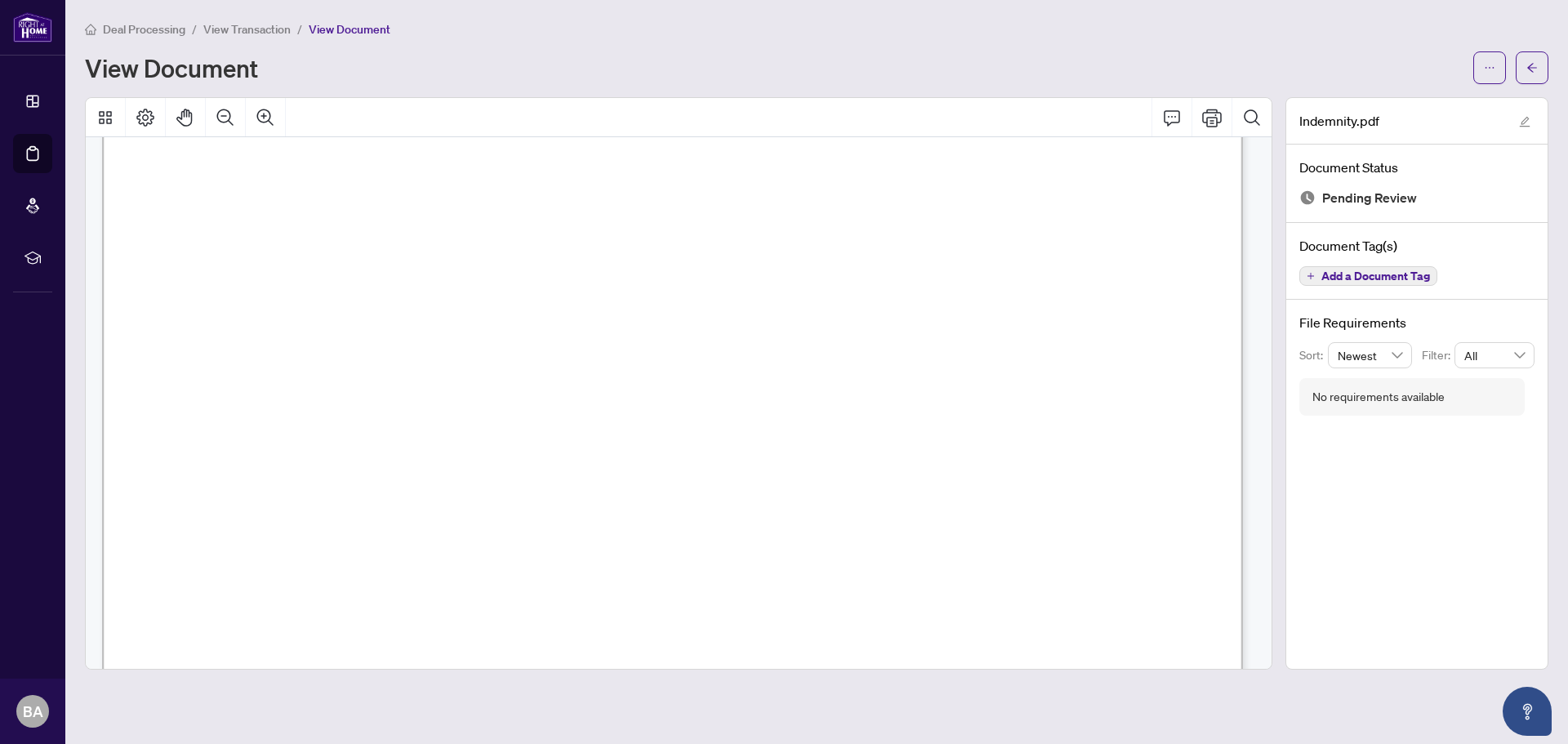
scroll to position [2451, 0]
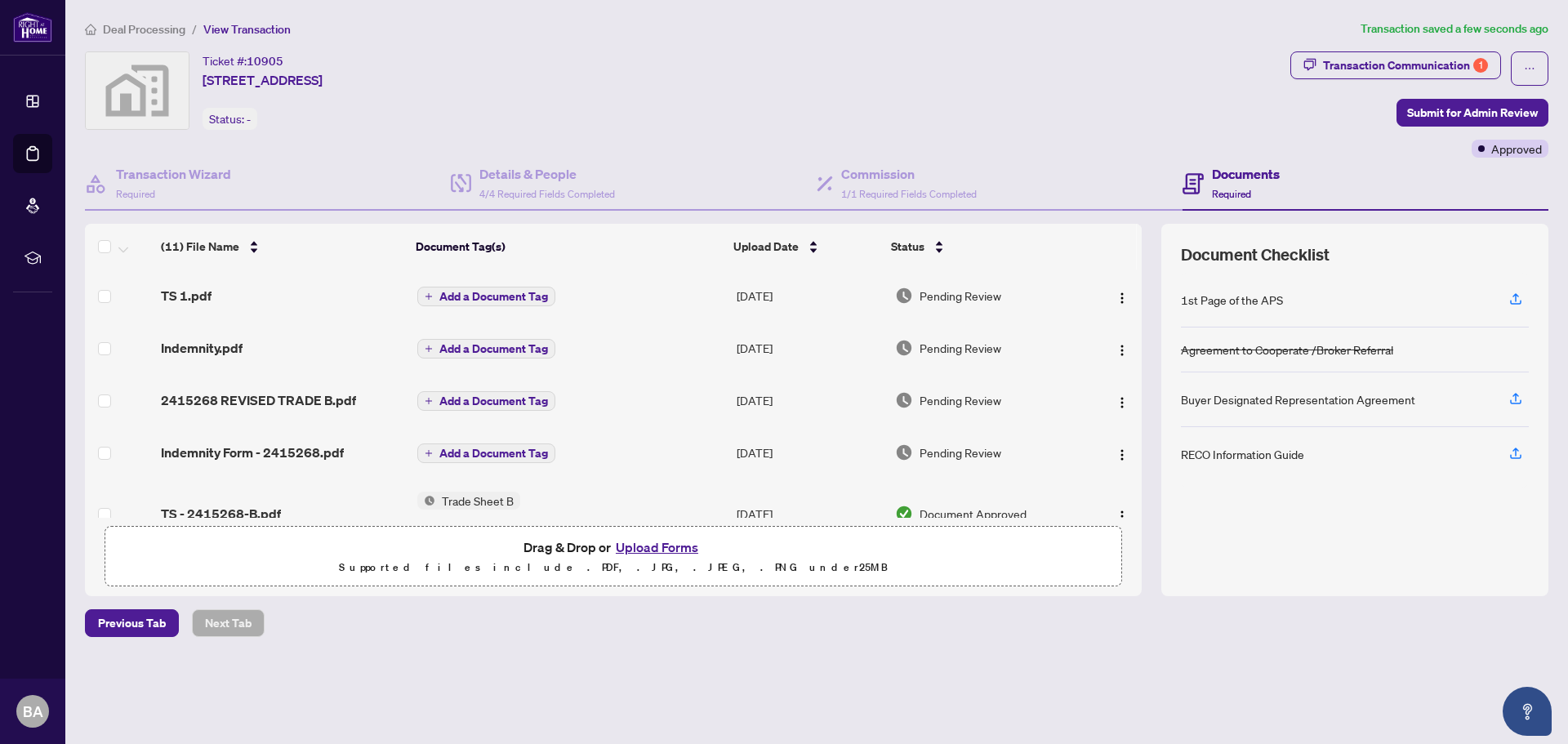
click at [492, 299] on span "Add a Document Tag" at bounding box center [493, 296] width 108 height 11
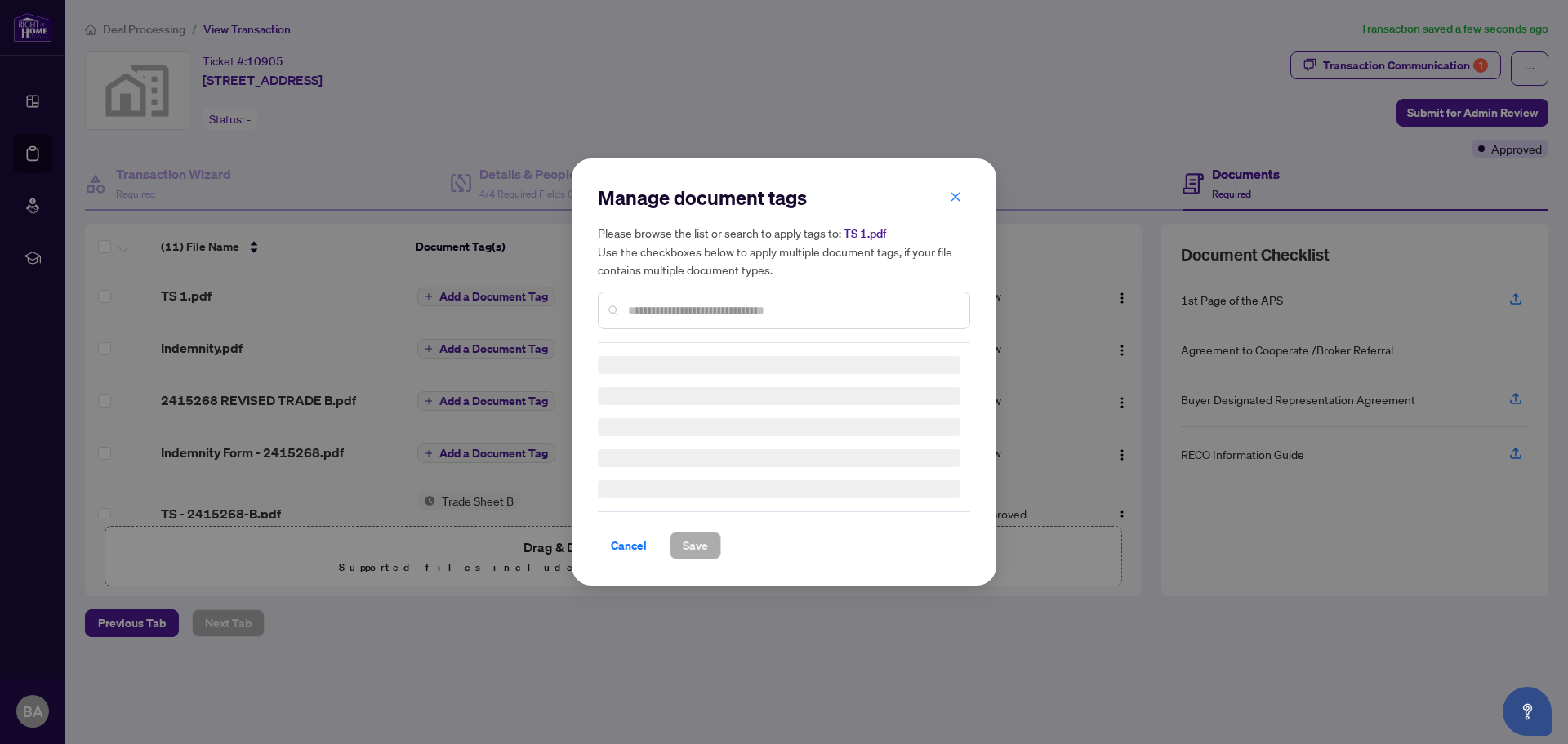
click at [677, 308] on div "Manage document tags Please browse the list or search to apply tags to: TS 1.pd…" at bounding box center [784, 264] width 372 height 159
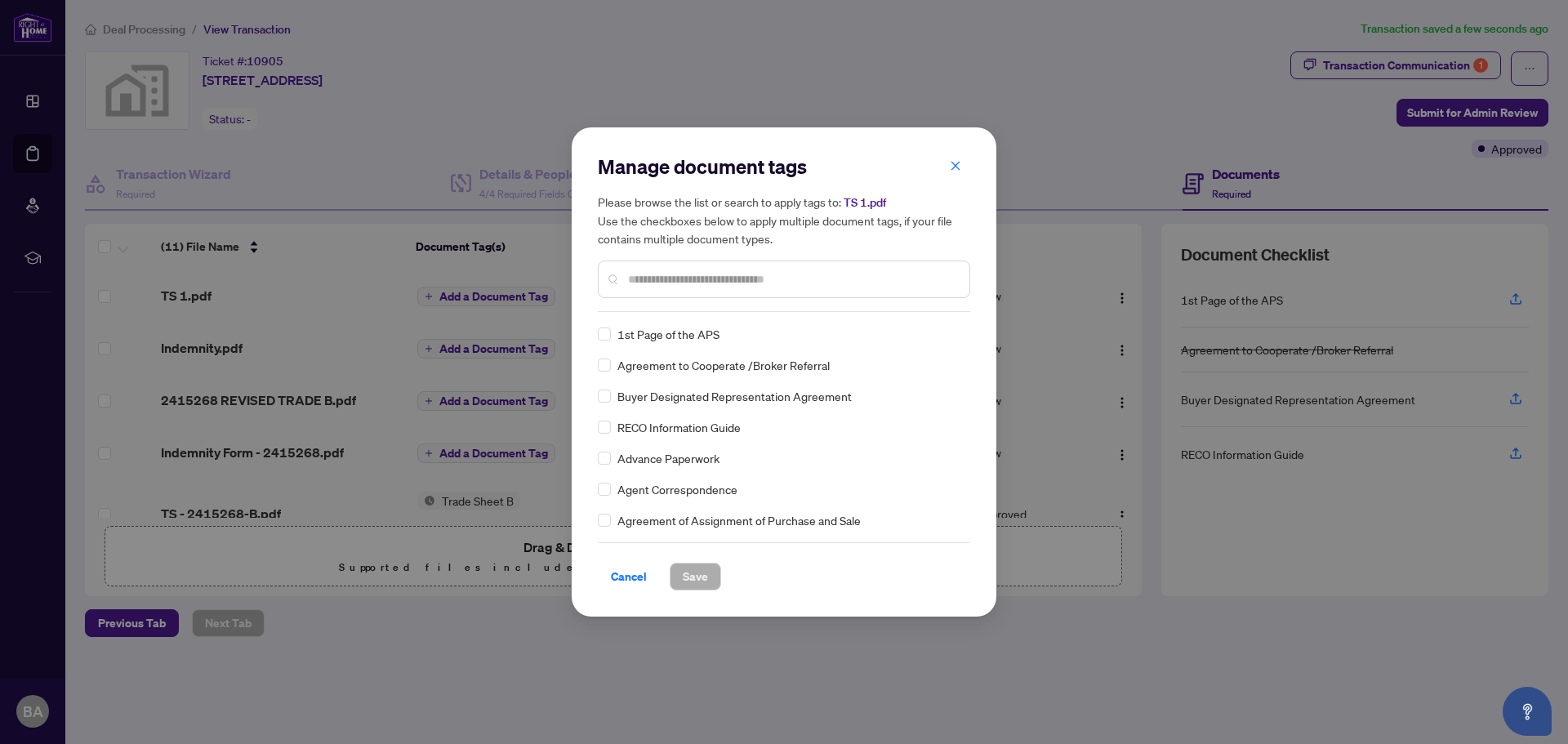
click at [681, 274] on input "text" at bounding box center [791, 279] width 328 height 18
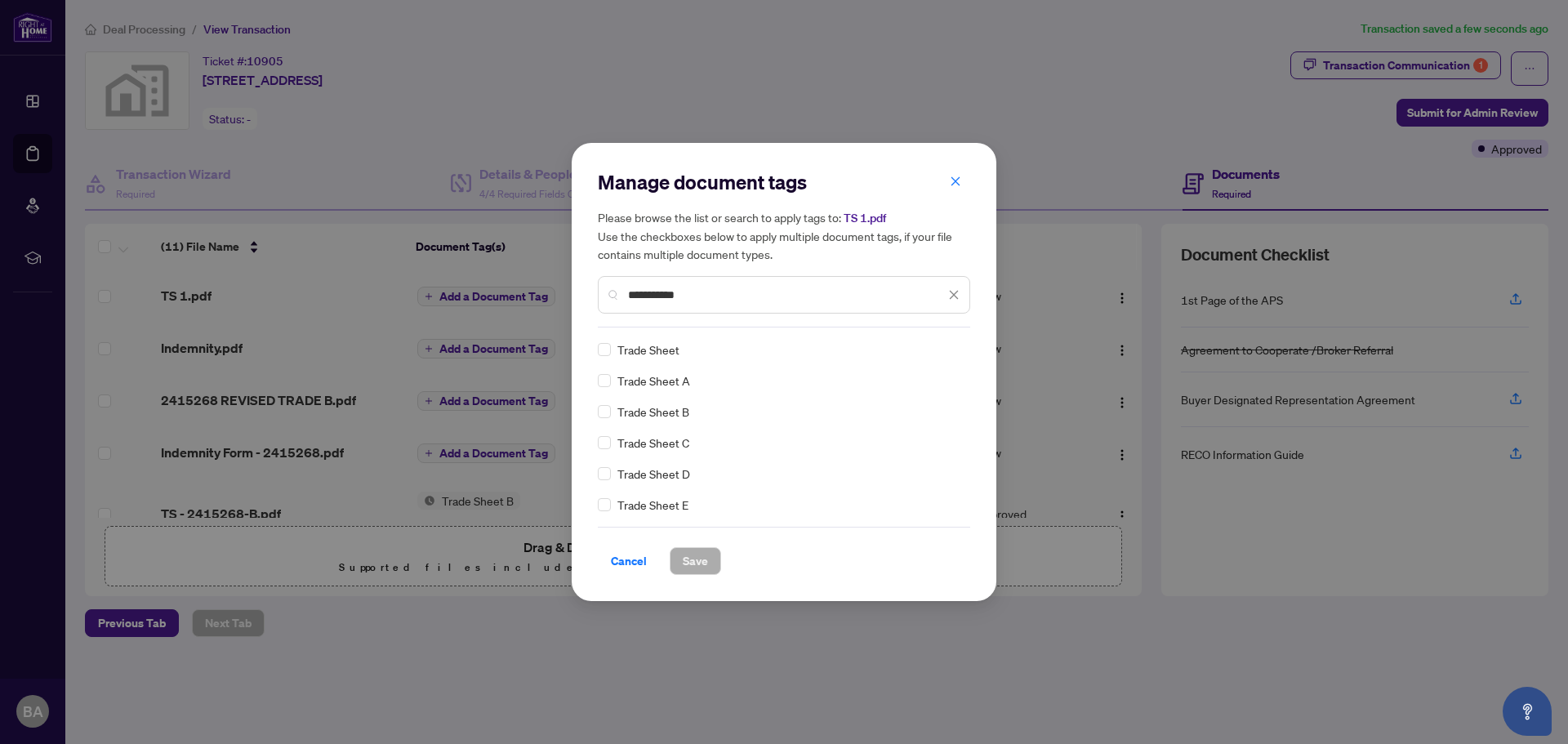
type input "**********"
click at [701, 552] on span "Save" at bounding box center [695, 561] width 25 height 26
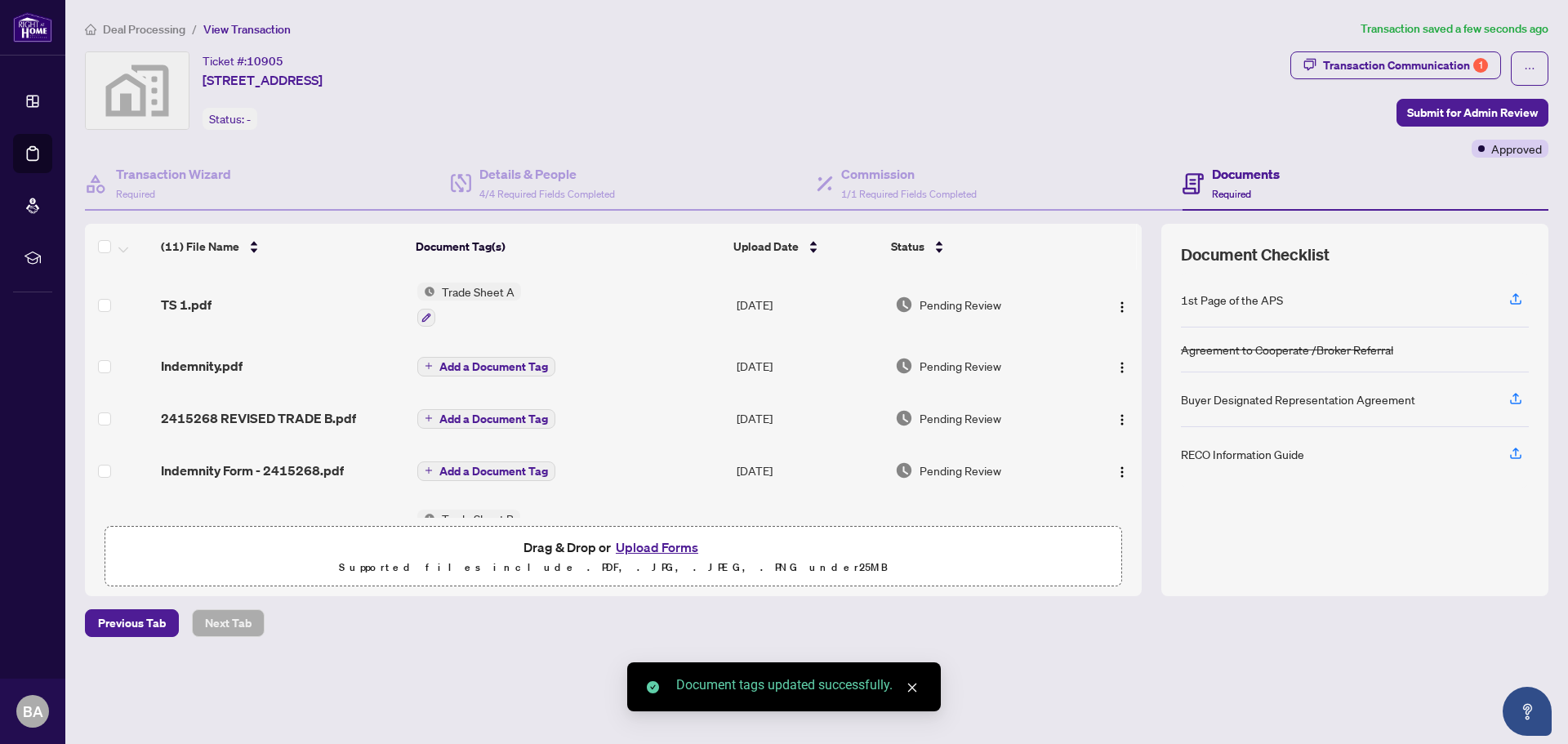
click at [503, 363] on span "Add a Document Tag" at bounding box center [493, 366] width 108 height 11
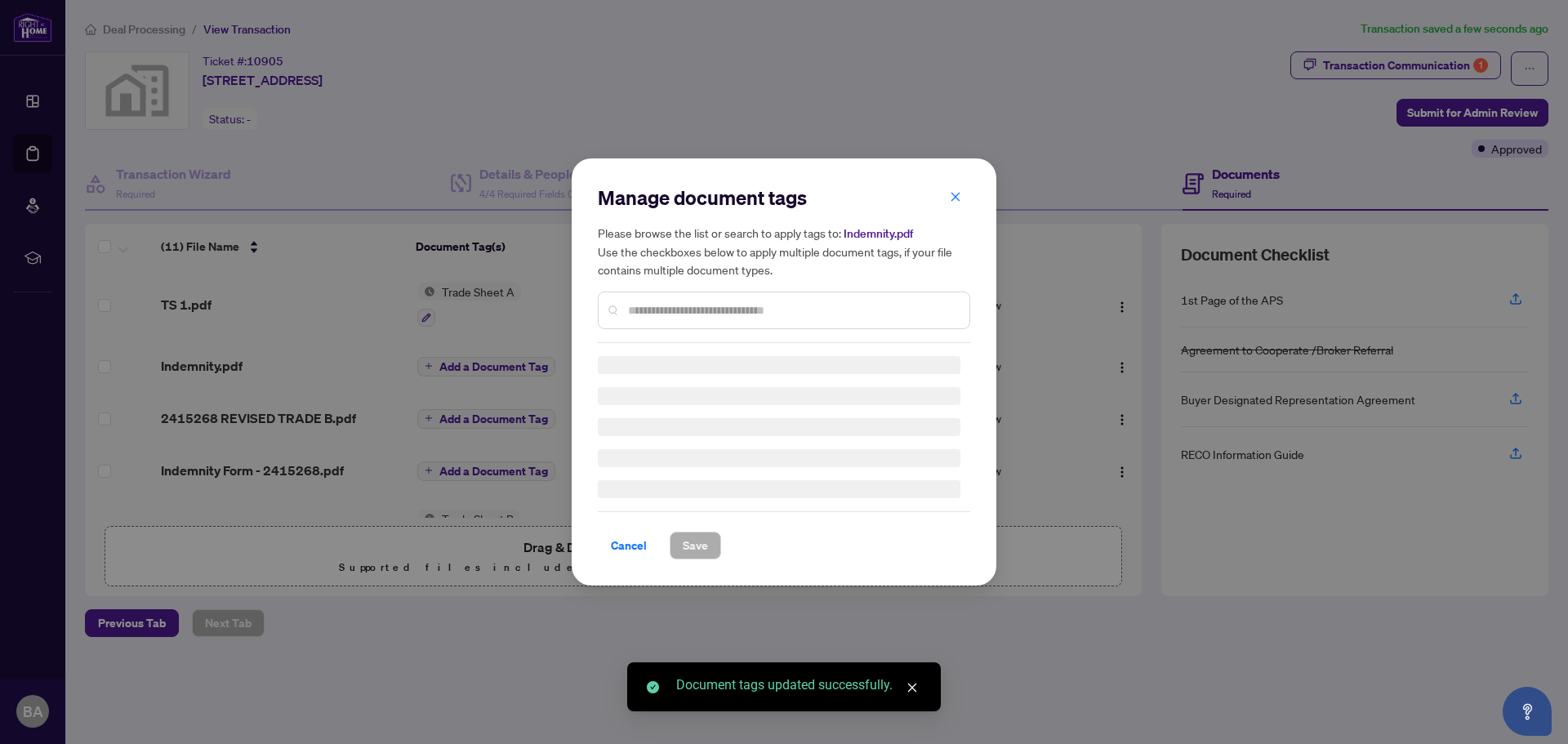
click at [649, 308] on input "text" at bounding box center [791, 309] width 328 height 18
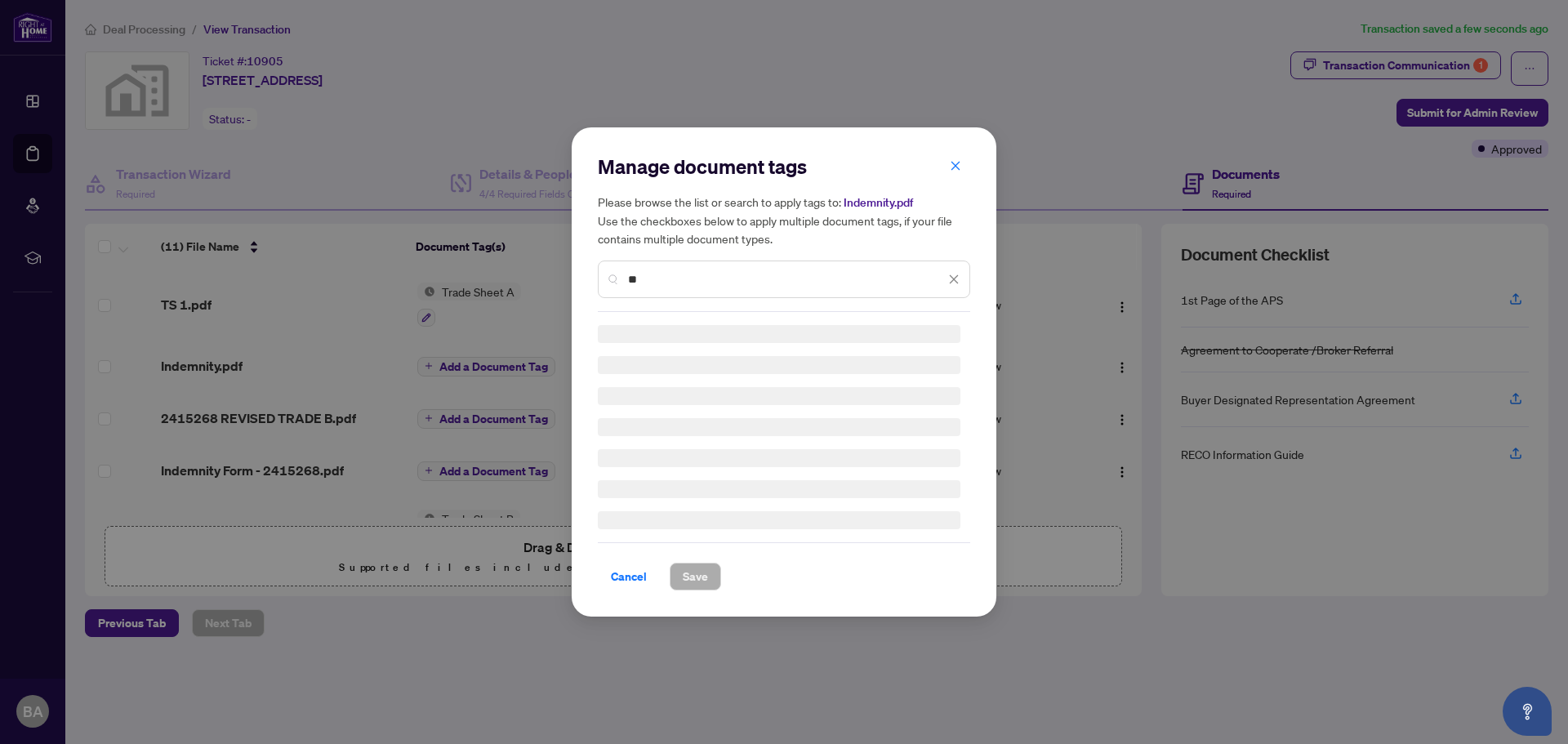
type input "*"
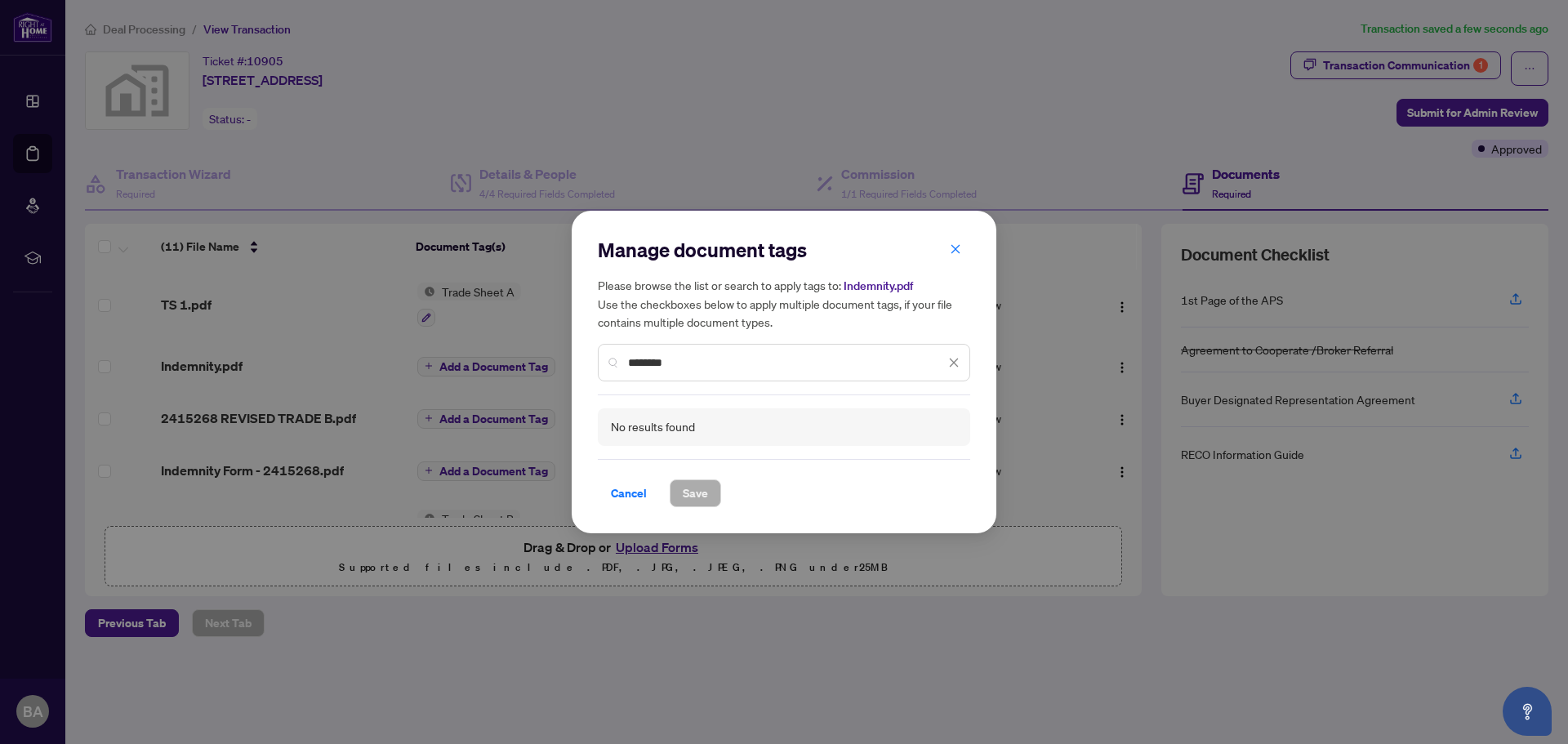
drag, startPoint x: 682, startPoint y: 365, endPoint x: 624, endPoint y: 364, distance: 58.0
click at [624, 364] on div "********" at bounding box center [784, 363] width 372 height 37
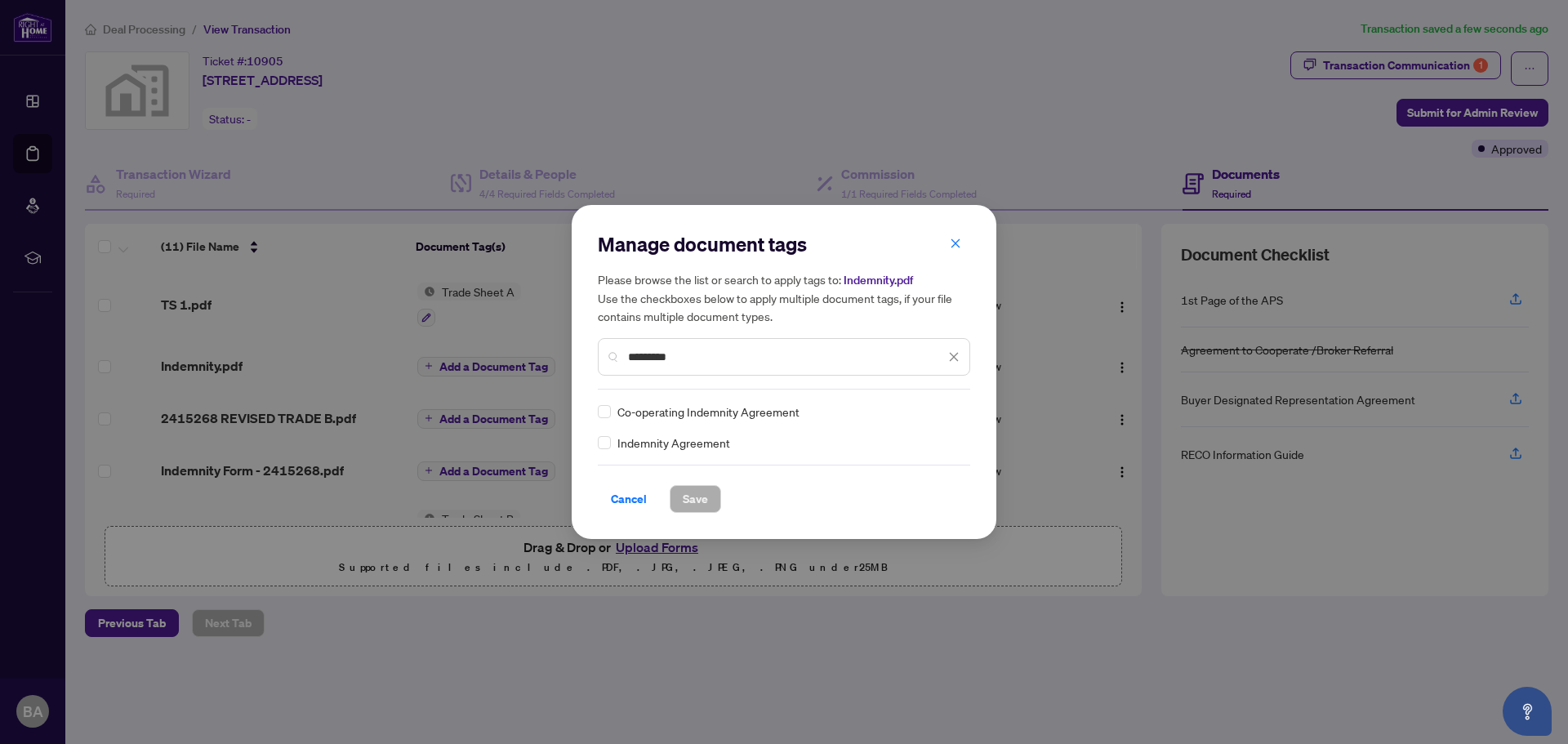
type input "*********"
click at [692, 503] on span "Save" at bounding box center [695, 499] width 25 height 26
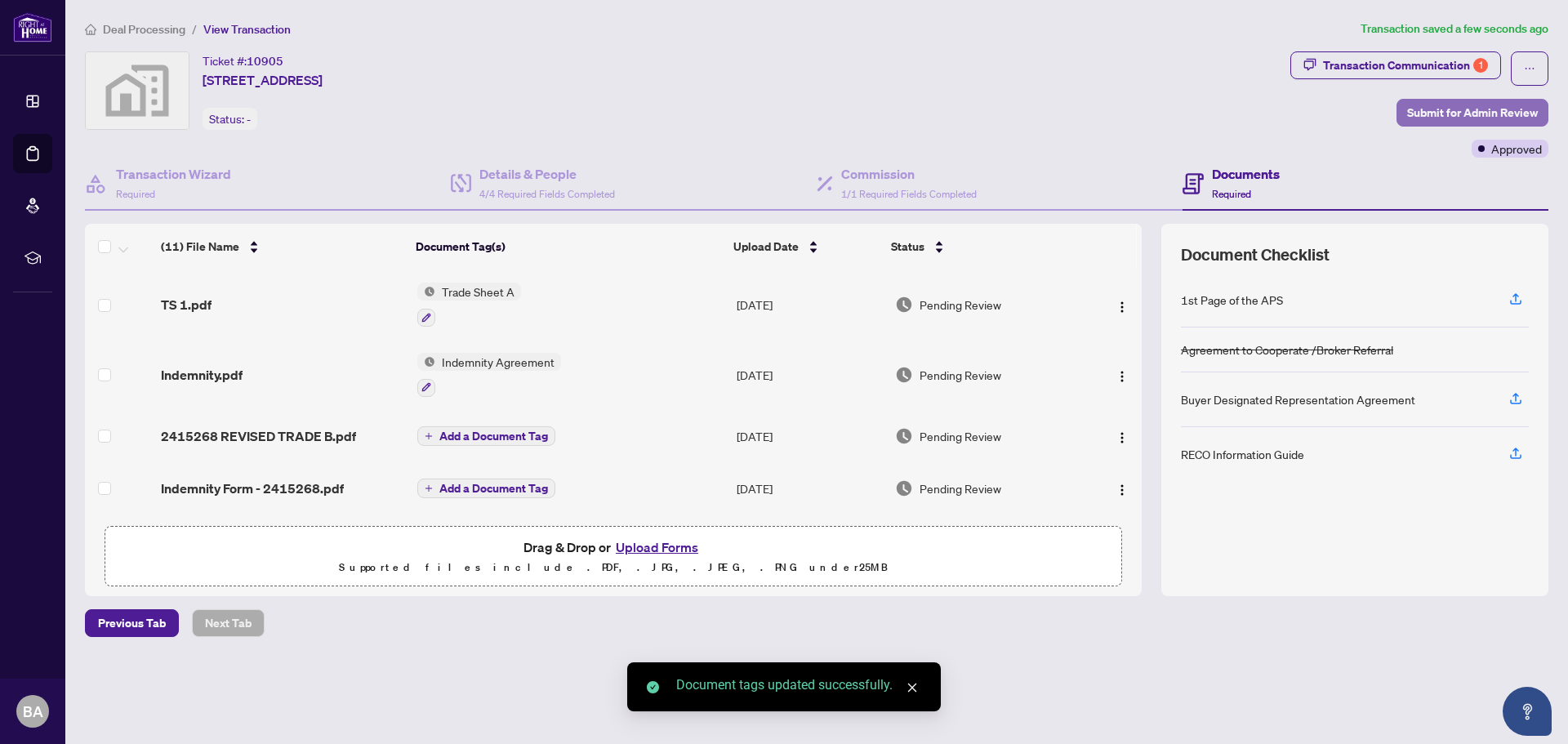
click at [1434, 117] on span "Submit for Admin Review" at bounding box center [1473, 113] width 131 height 26
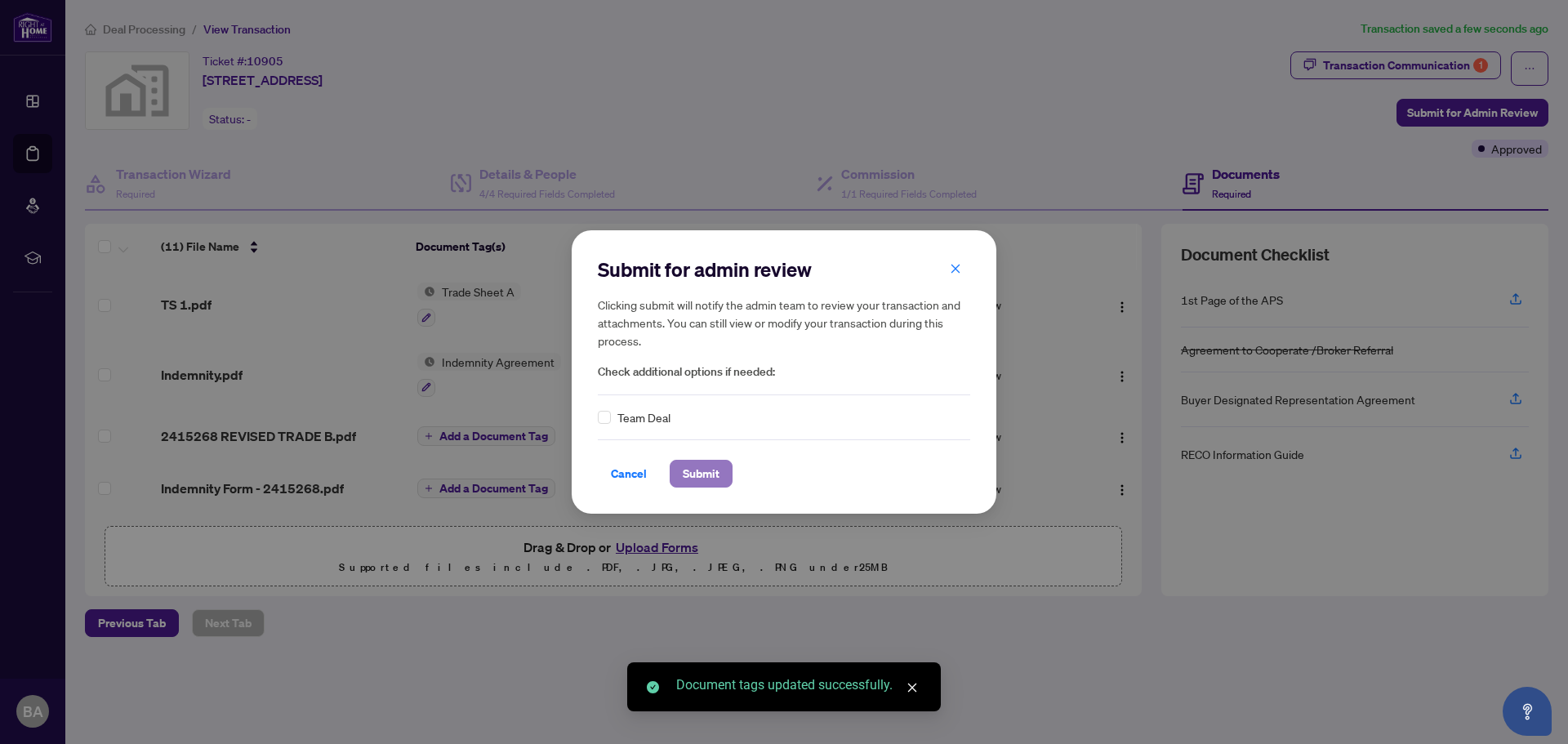
click at [701, 473] on span "Submit" at bounding box center [701, 474] width 36 height 26
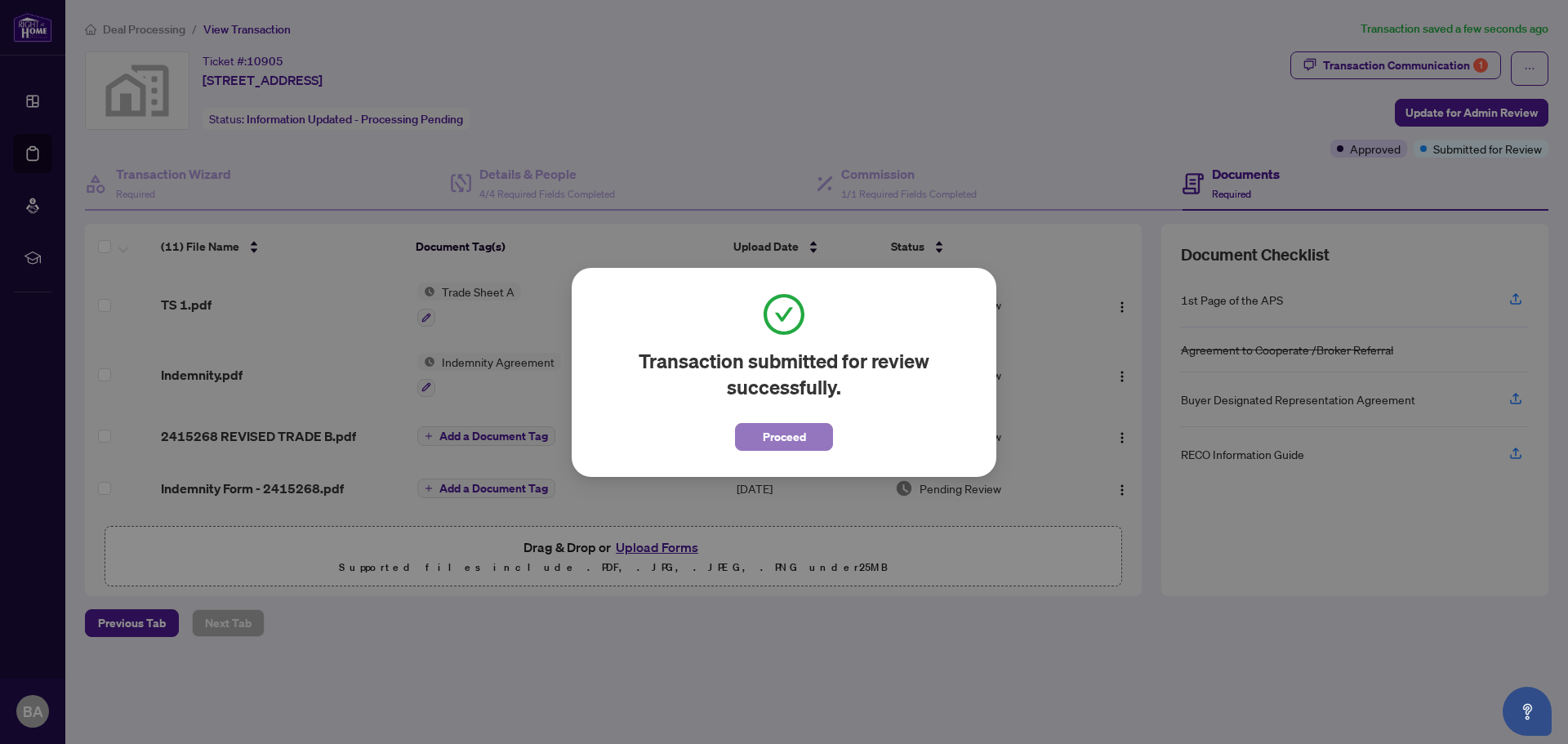
click at [766, 439] on span "Proceed" at bounding box center [784, 437] width 43 height 26
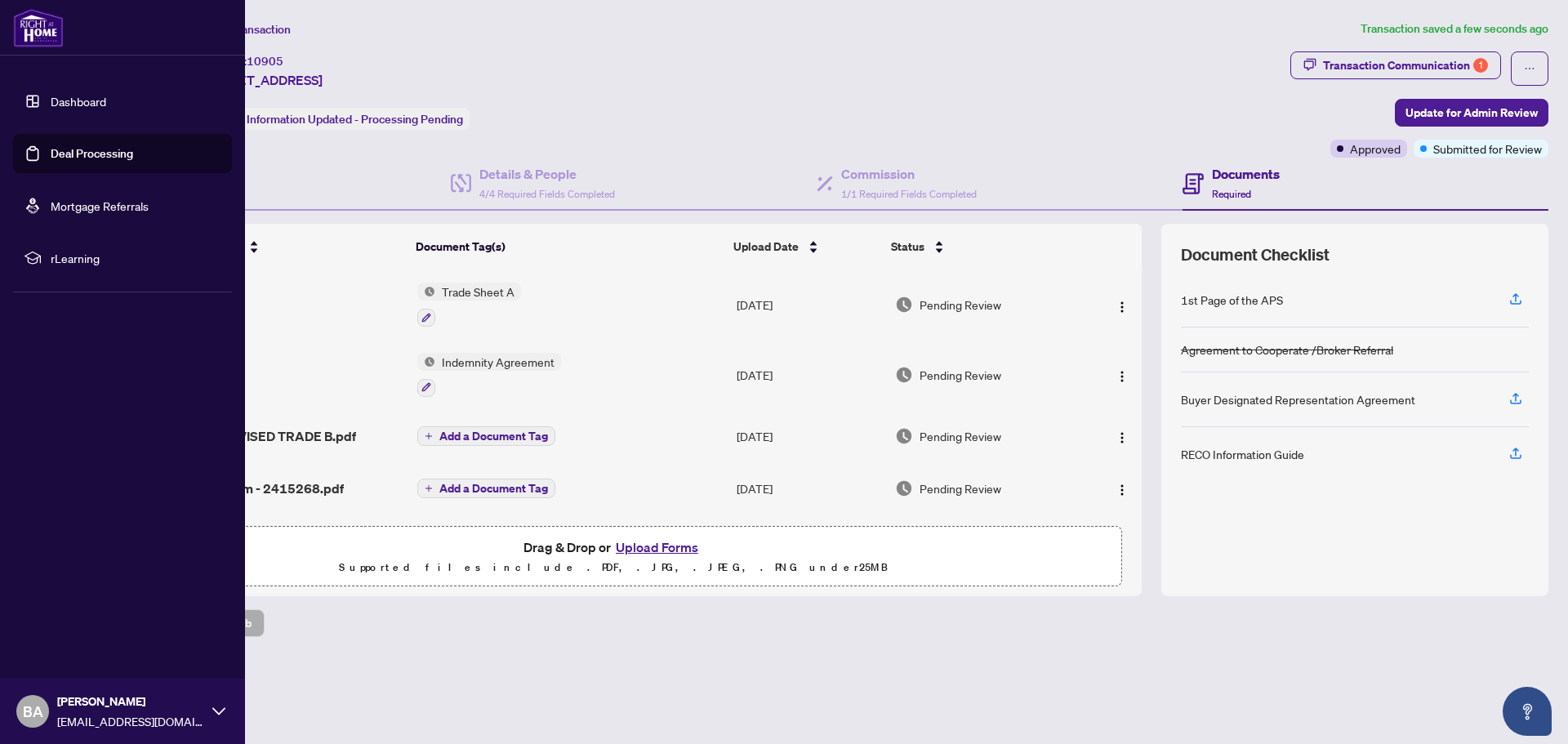
click at [75, 152] on link "Deal Processing" at bounding box center [92, 153] width 82 height 15
